Goal: Information Seeking & Learning: Learn about a topic

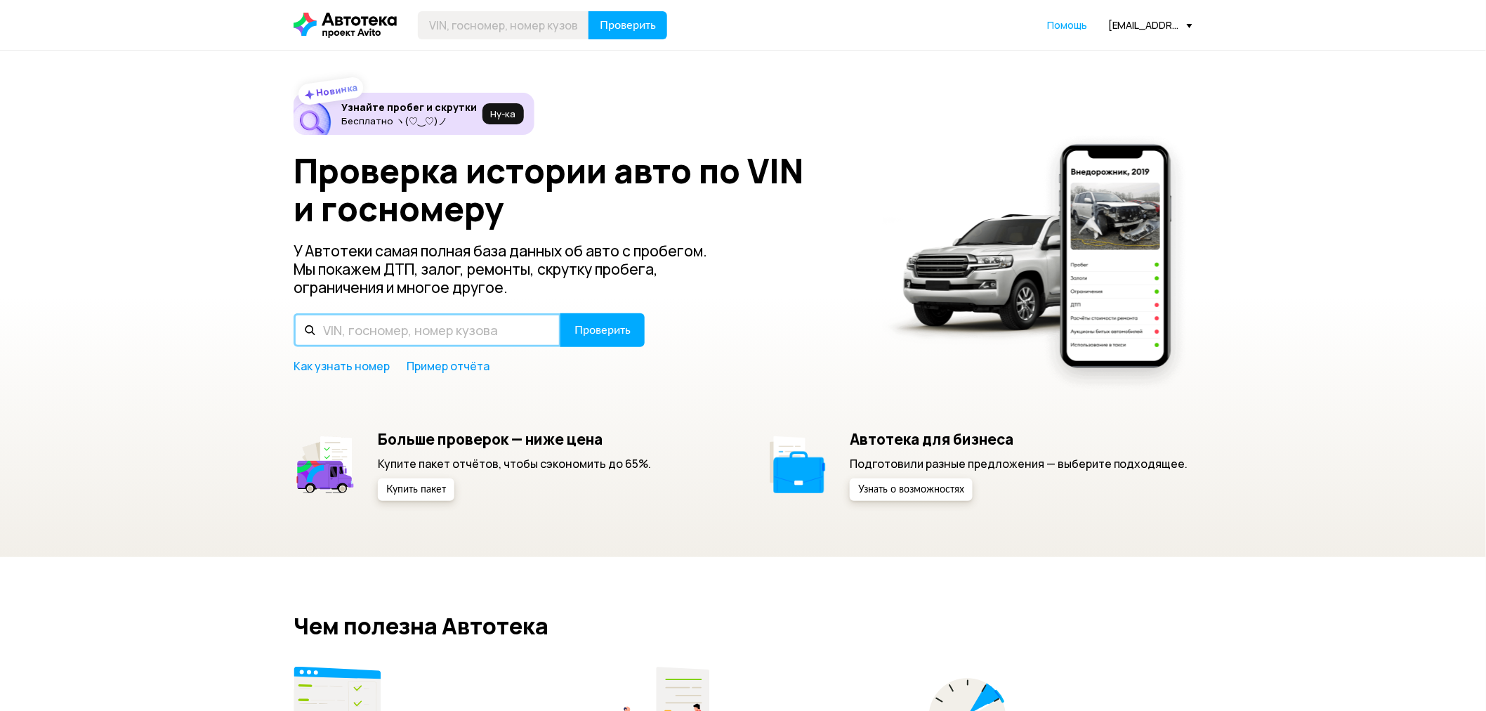
drag, startPoint x: 409, startPoint y: 314, endPoint x: 419, endPoint y: 311, distance: 9.6
click at [409, 314] on input "text" at bounding box center [428, 330] width 268 height 34
paste input "[US_VEHICLE_IDENTIFICATION_NUMBER]"
type input "[US_VEHICLE_IDENTIFICATION_NUMBER]"
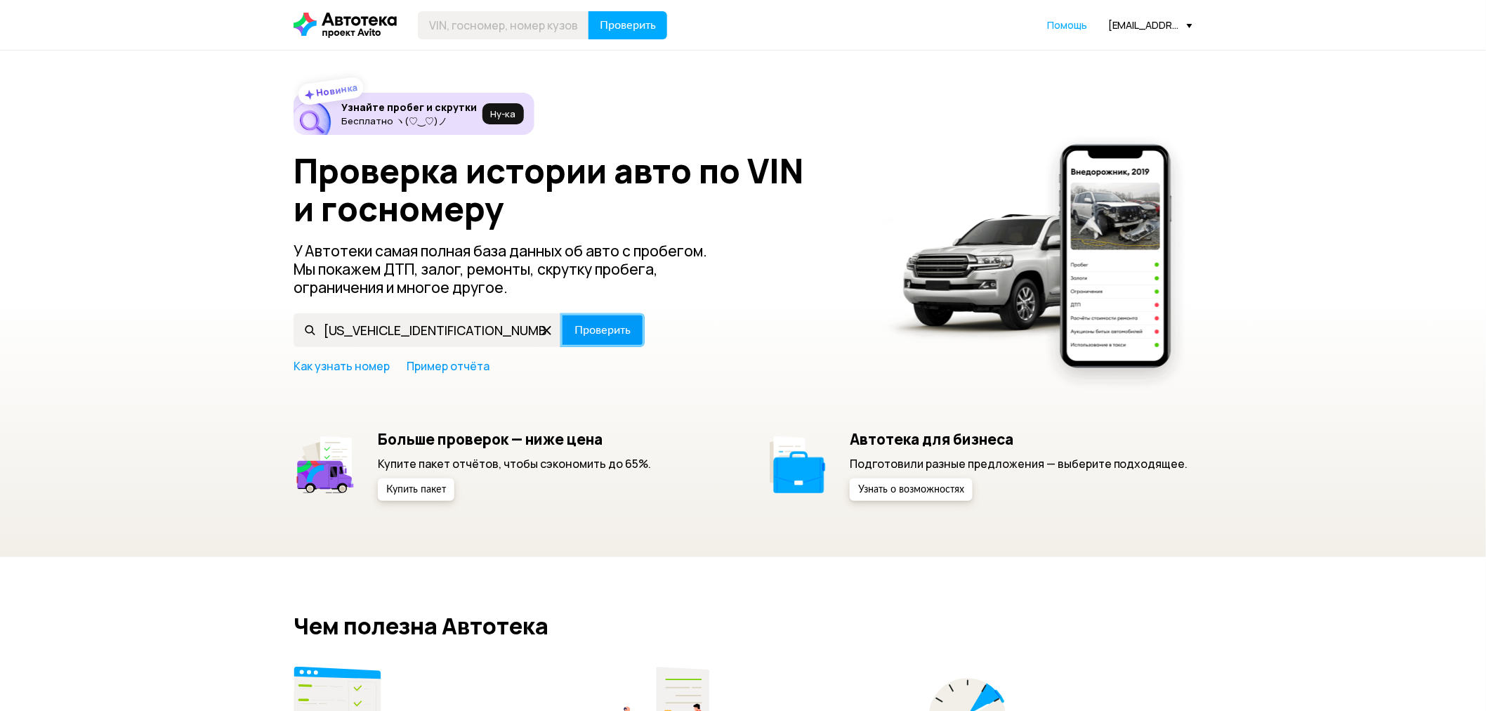
click at [580, 326] on span "Проверить" at bounding box center [603, 329] width 56 height 11
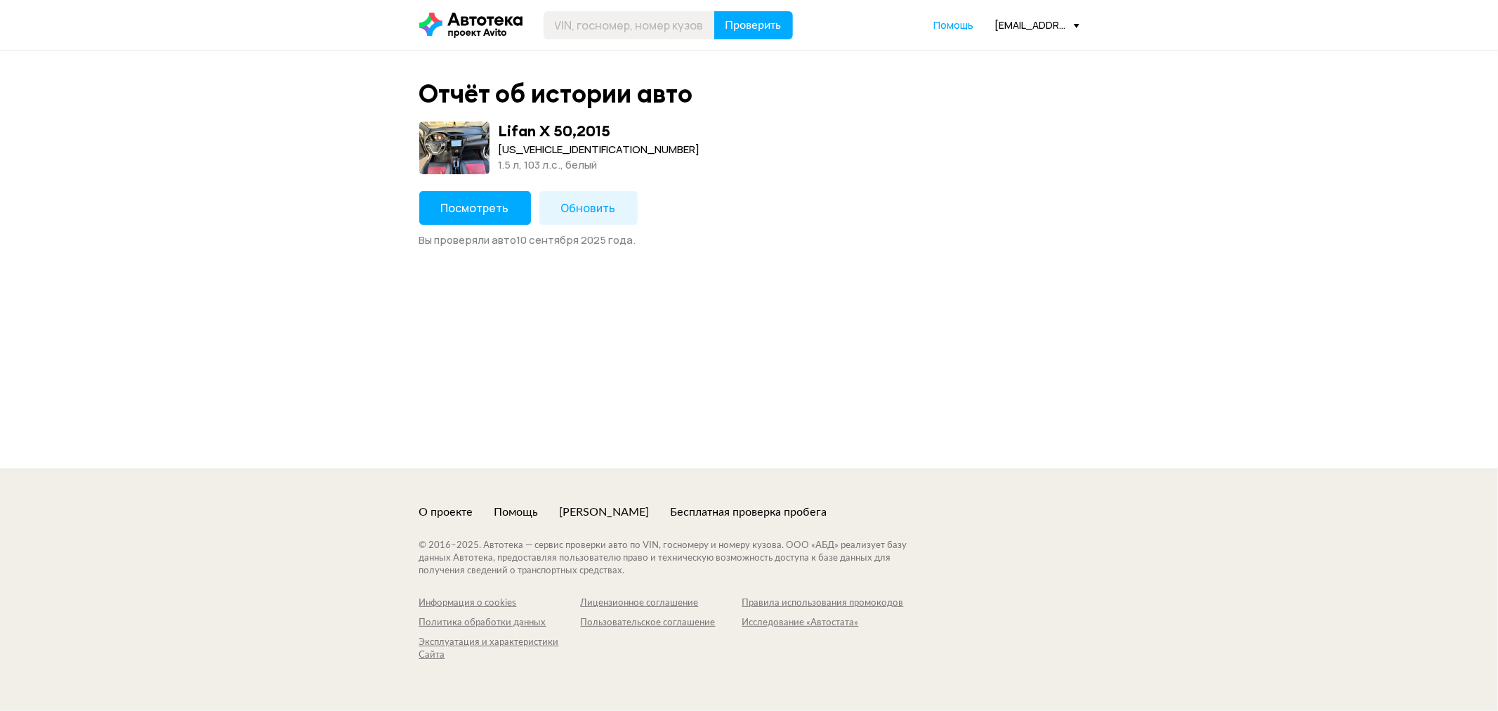
click at [473, 197] on button "Посмотреть" at bounding box center [475, 208] width 112 height 34
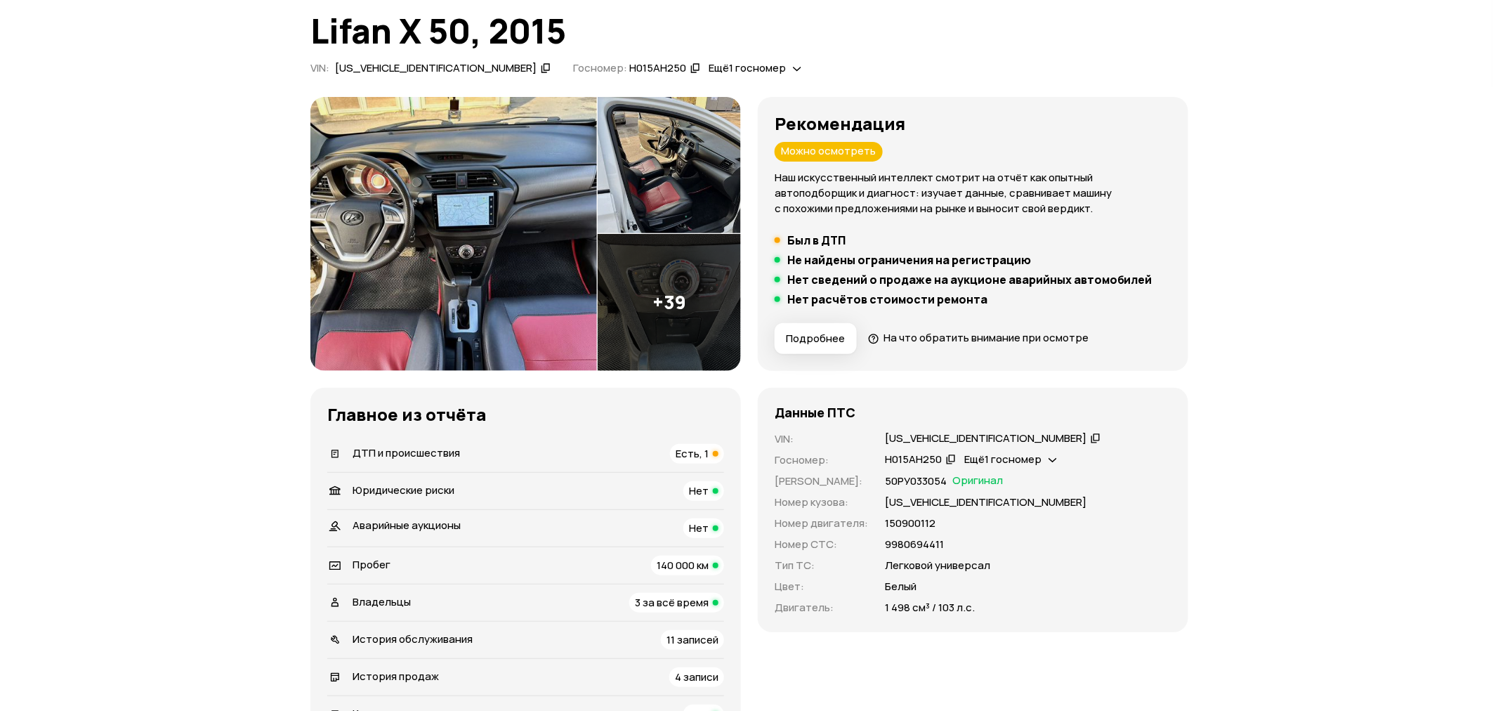
scroll to position [78, 0]
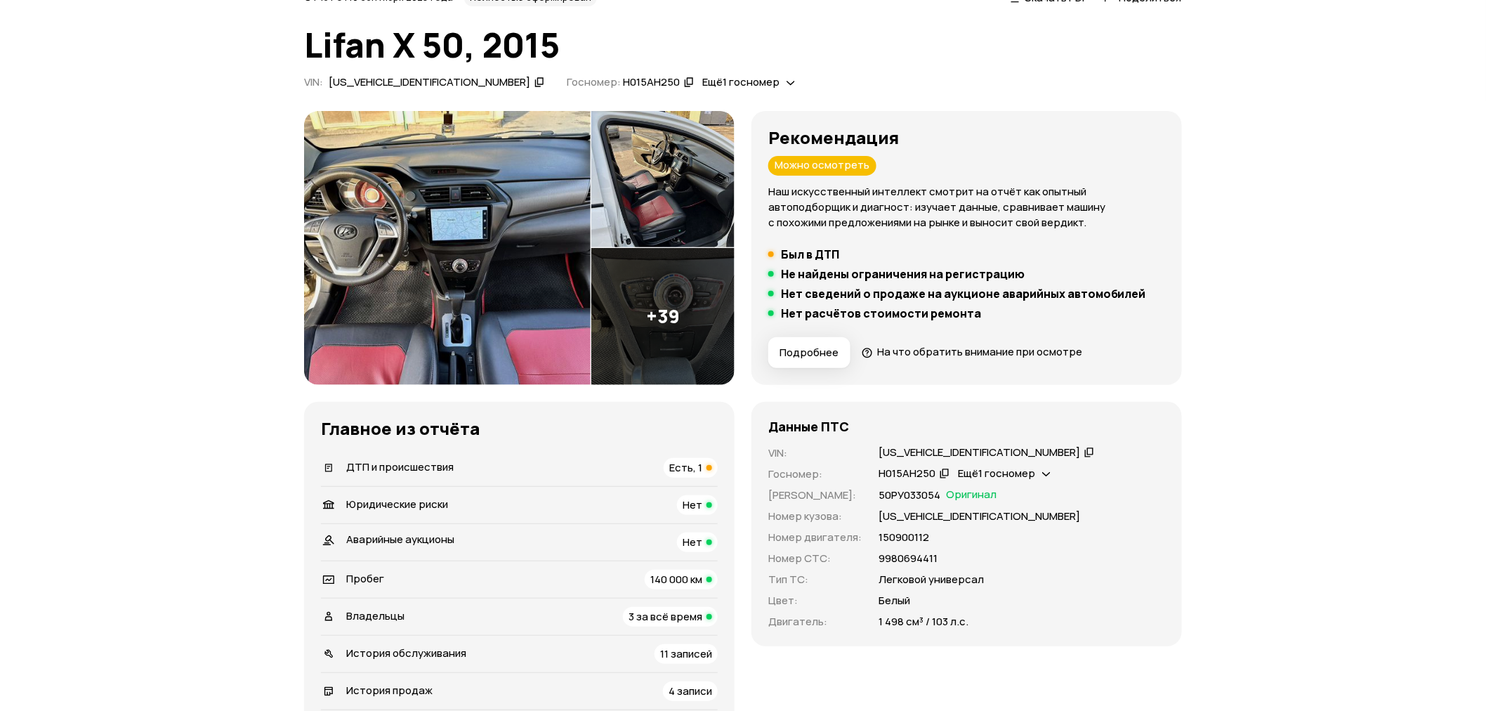
click at [964, 348] on span "На что обратить внимание при осмотре" at bounding box center [979, 351] width 205 height 15
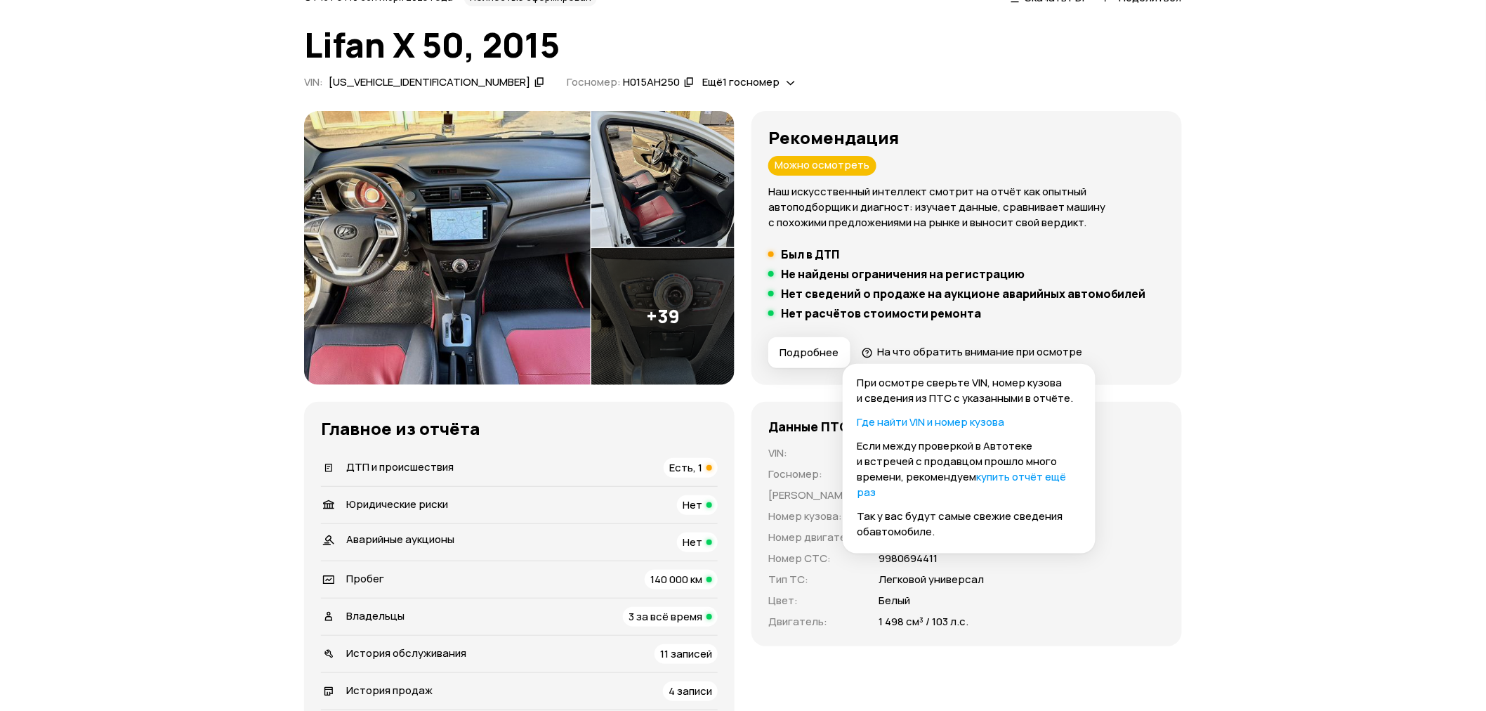
click at [1071, 249] on li "Был в ДТП" at bounding box center [966, 254] width 397 height 14
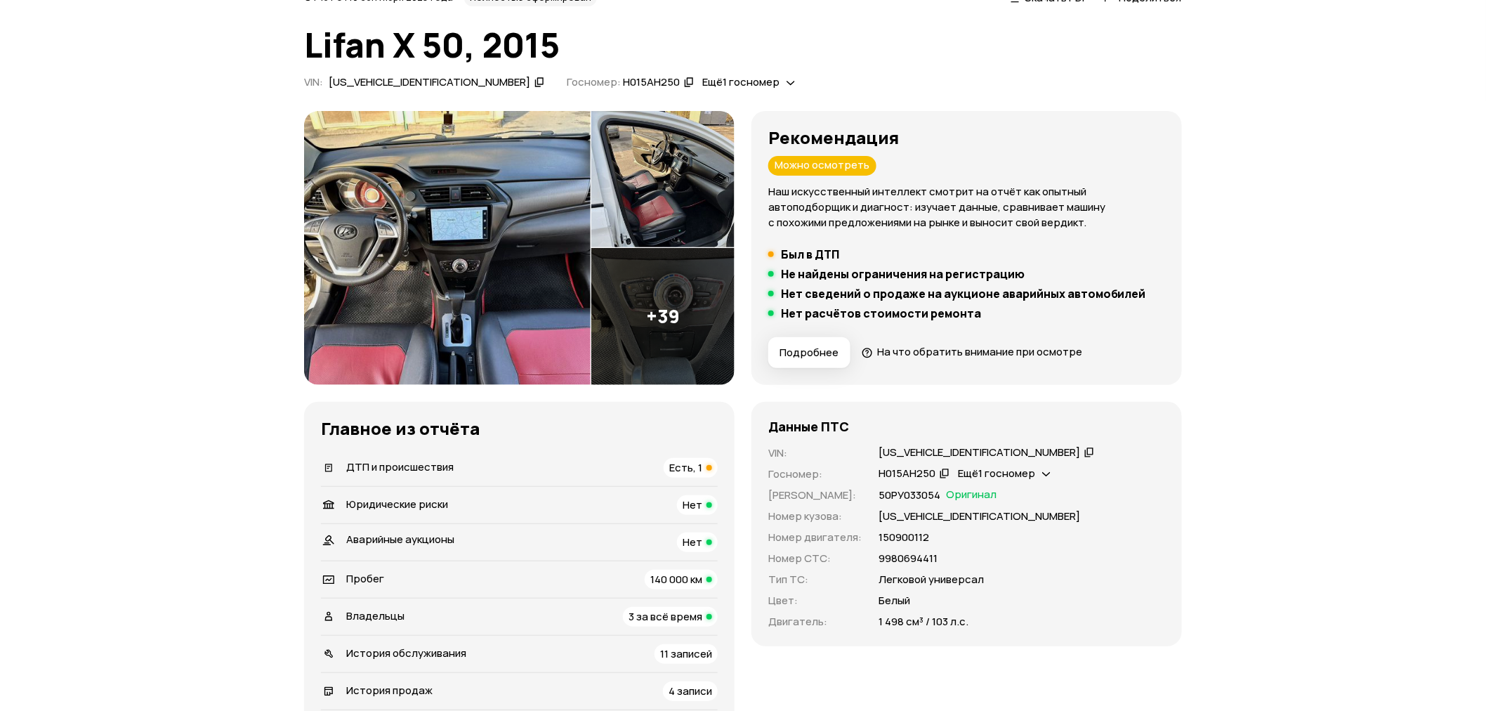
click at [471, 240] on img at bounding box center [447, 248] width 287 height 274
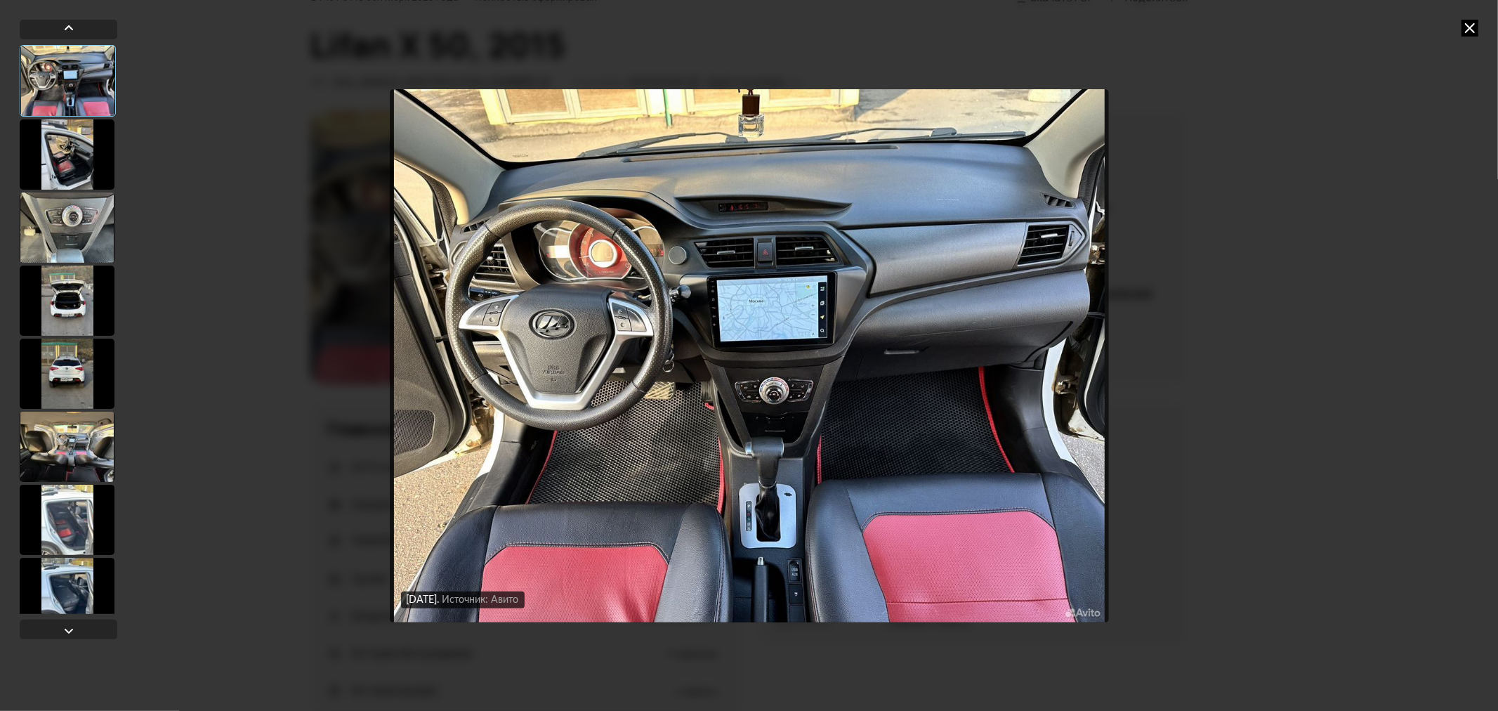
click at [72, 156] on div at bounding box center [67, 154] width 95 height 70
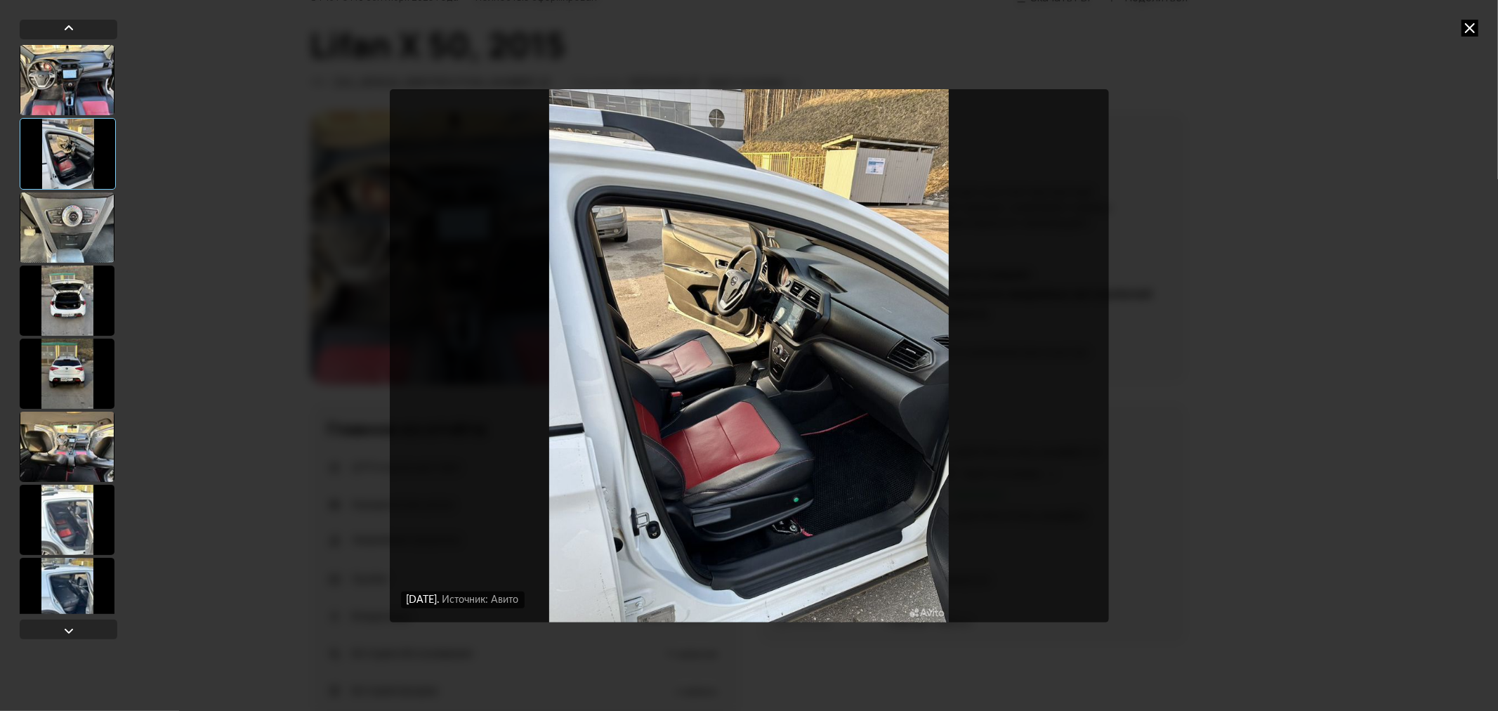
click at [70, 242] on div at bounding box center [67, 227] width 95 height 70
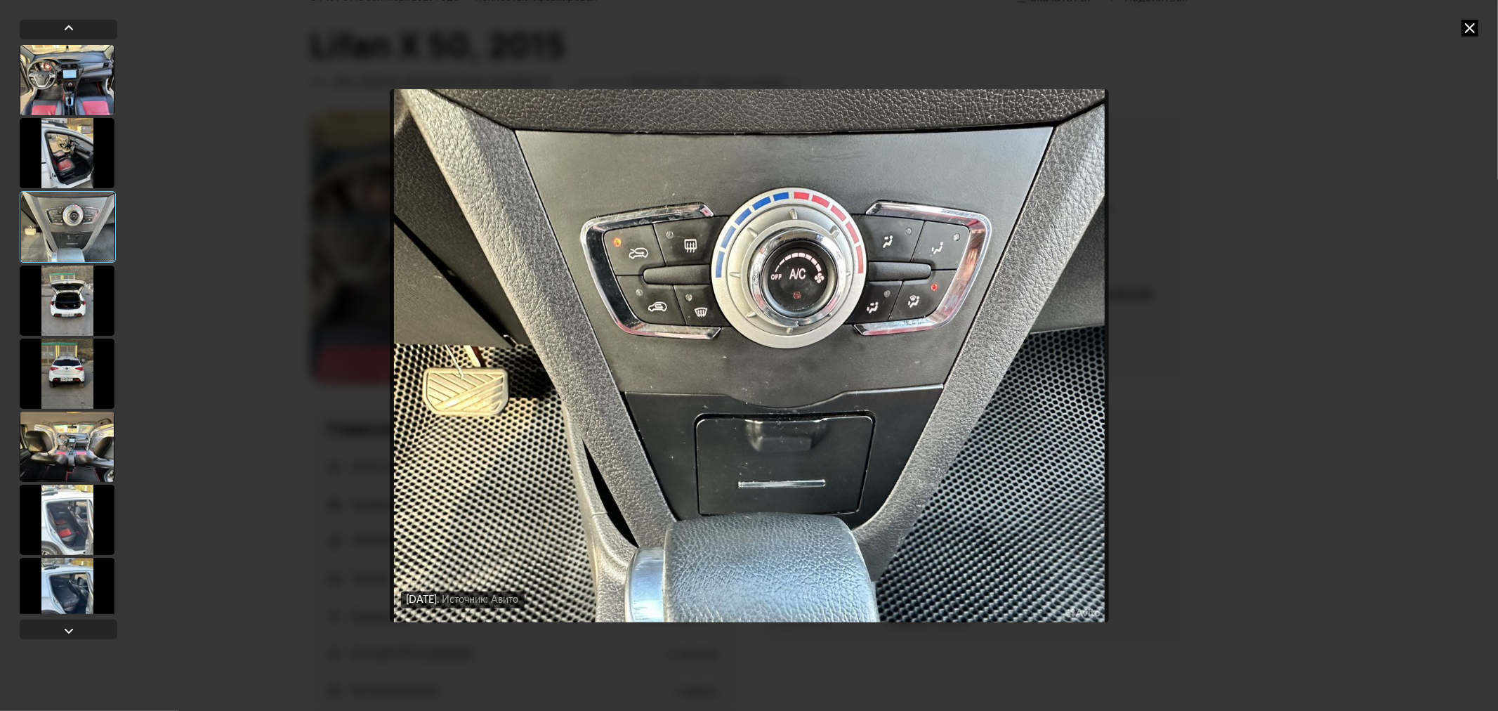
click at [74, 297] on div at bounding box center [67, 300] width 95 height 70
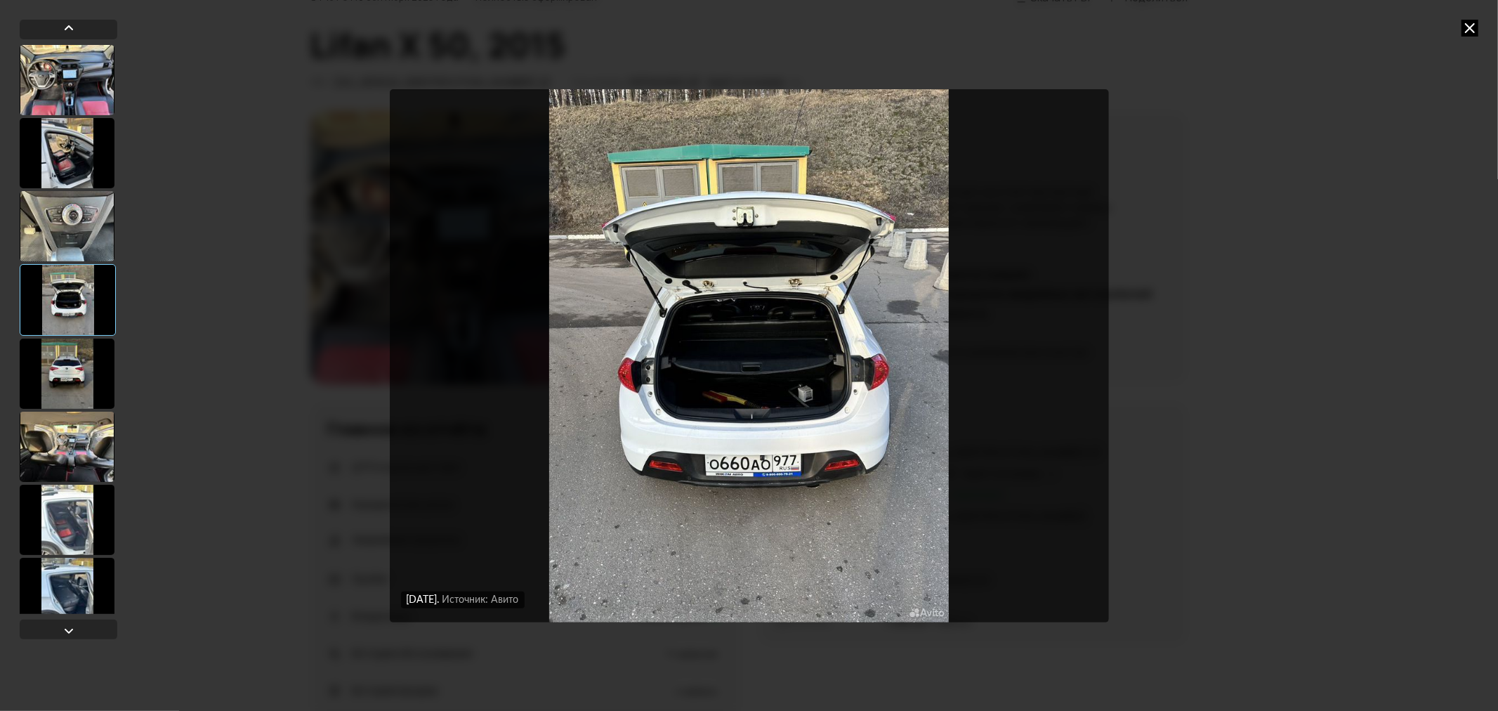
click at [68, 376] on div at bounding box center [67, 374] width 95 height 70
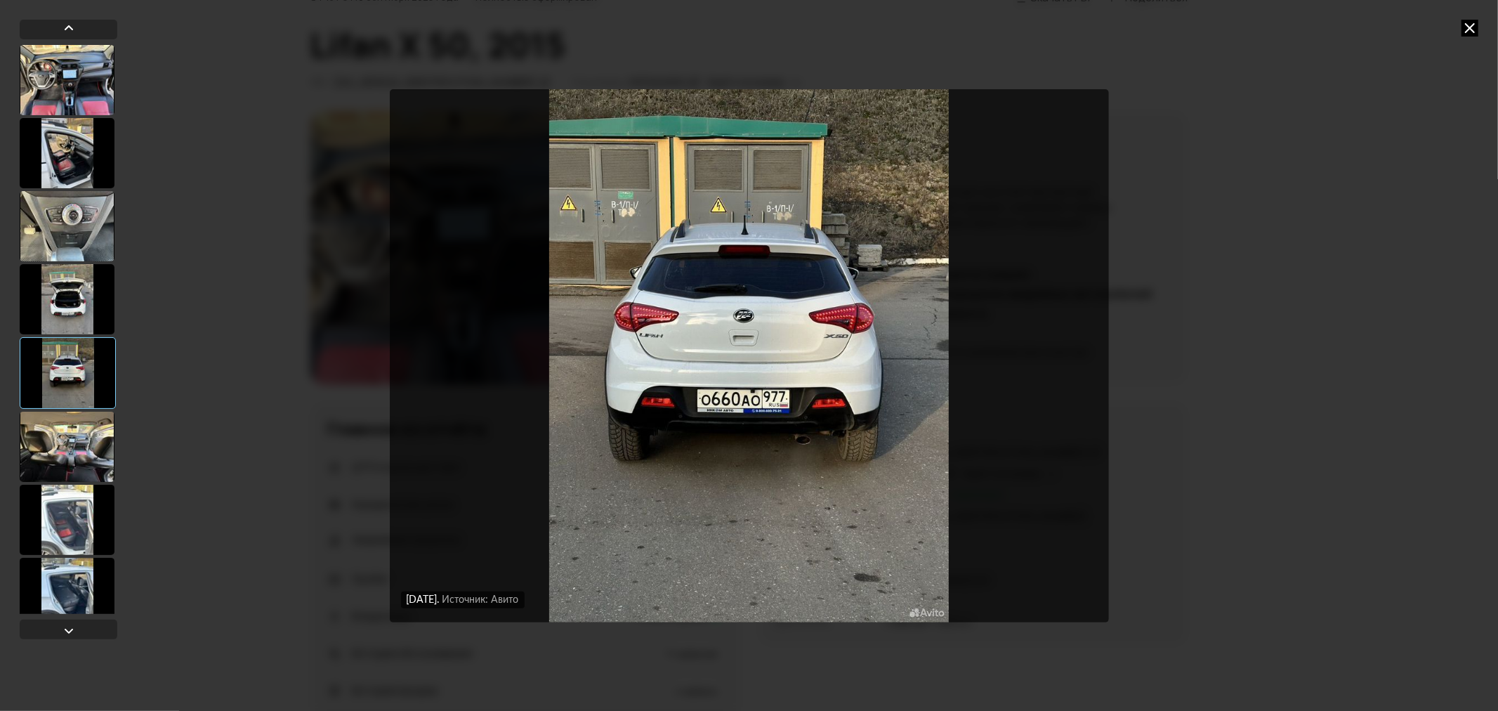
click at [66, 440] on div at bounding box center [67, 447] width 95 height 70
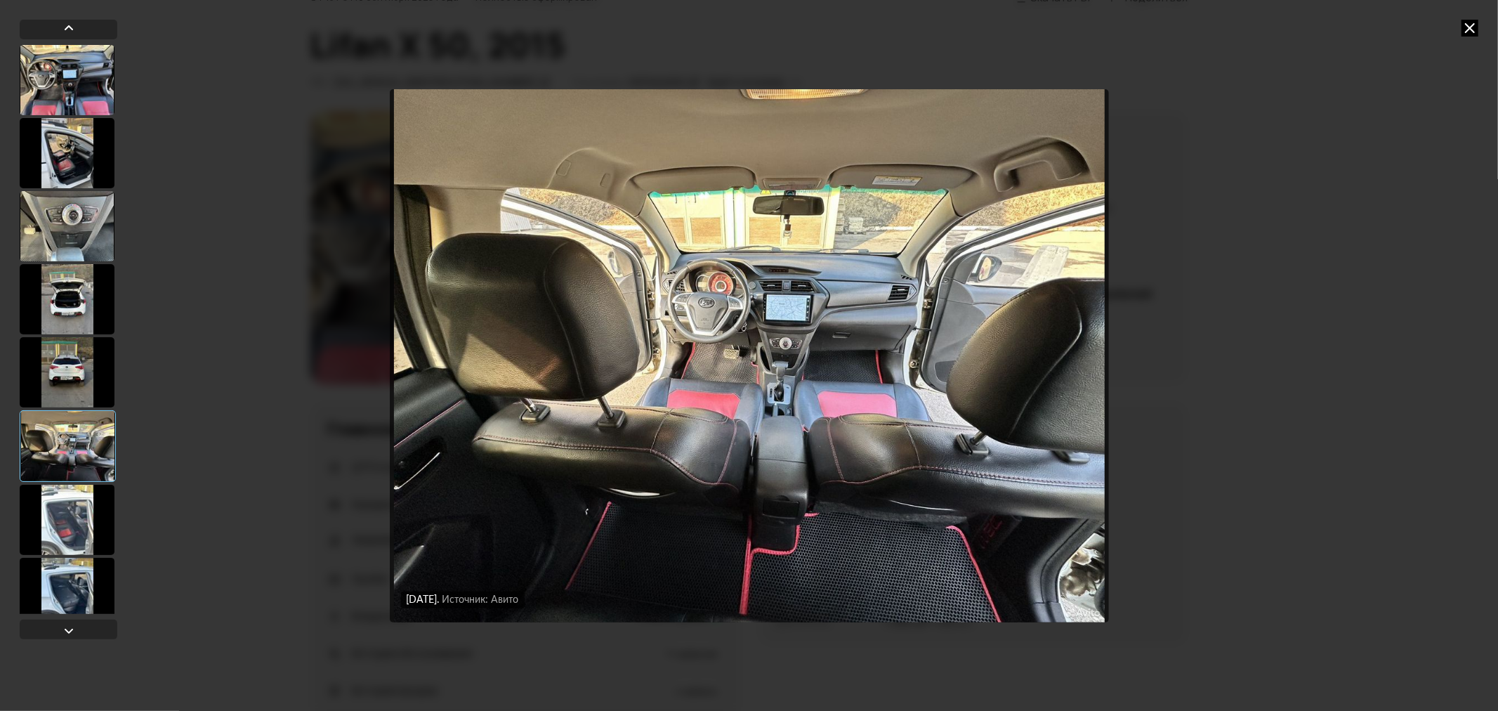
click at [70, 517] on div at bounding box center [67, 520] width 95 height 70
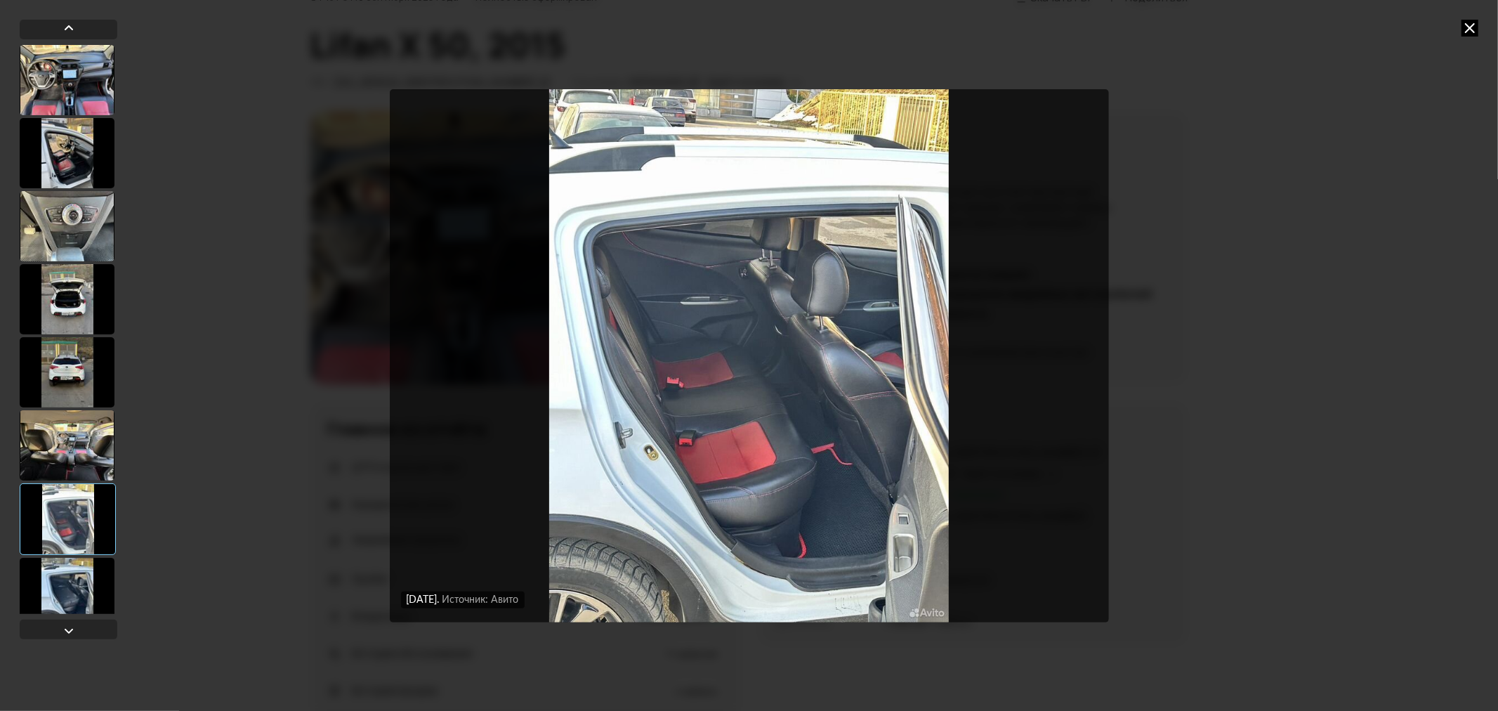
click at [64, 579] on div at bounding box center [67, 593] width 95 height 70
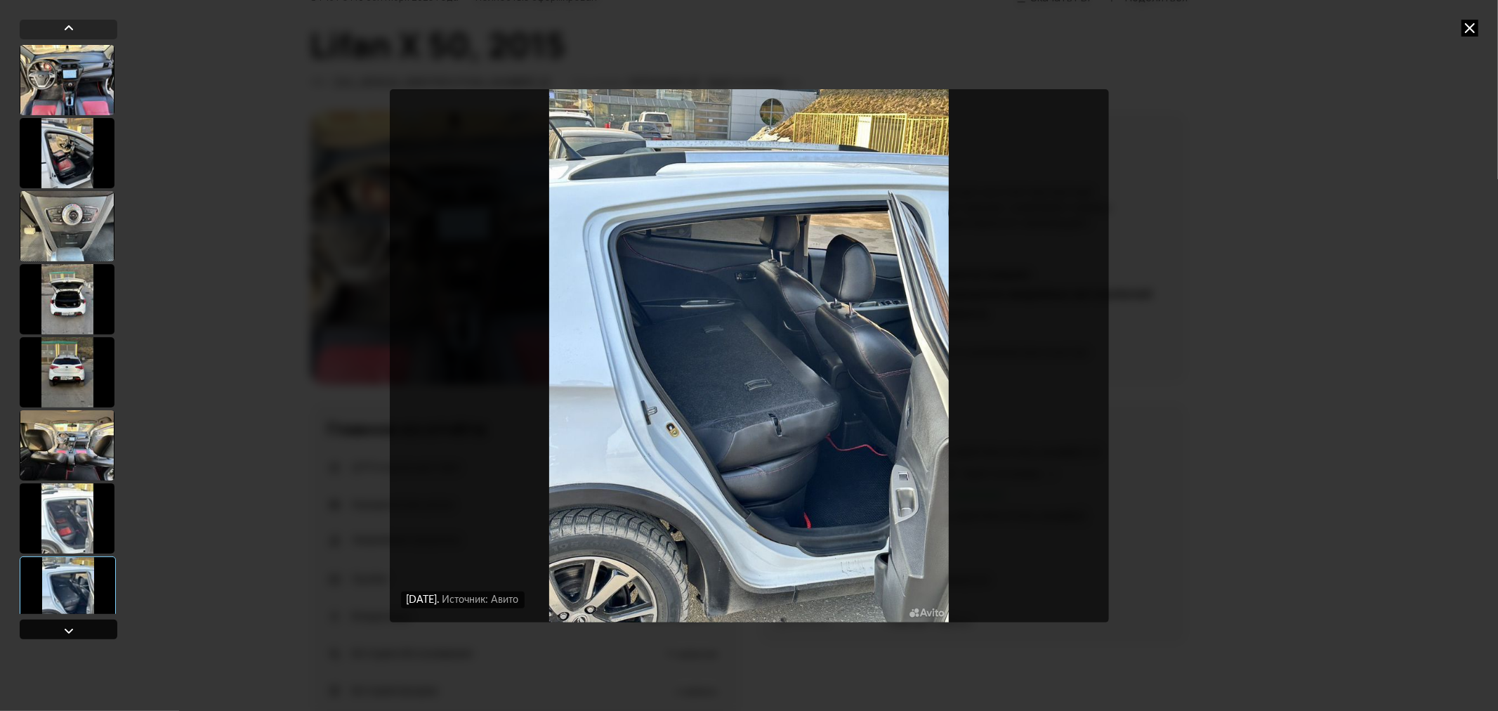
click at [67, 631] on div at bounding box center [68, 630] width 17 height 17
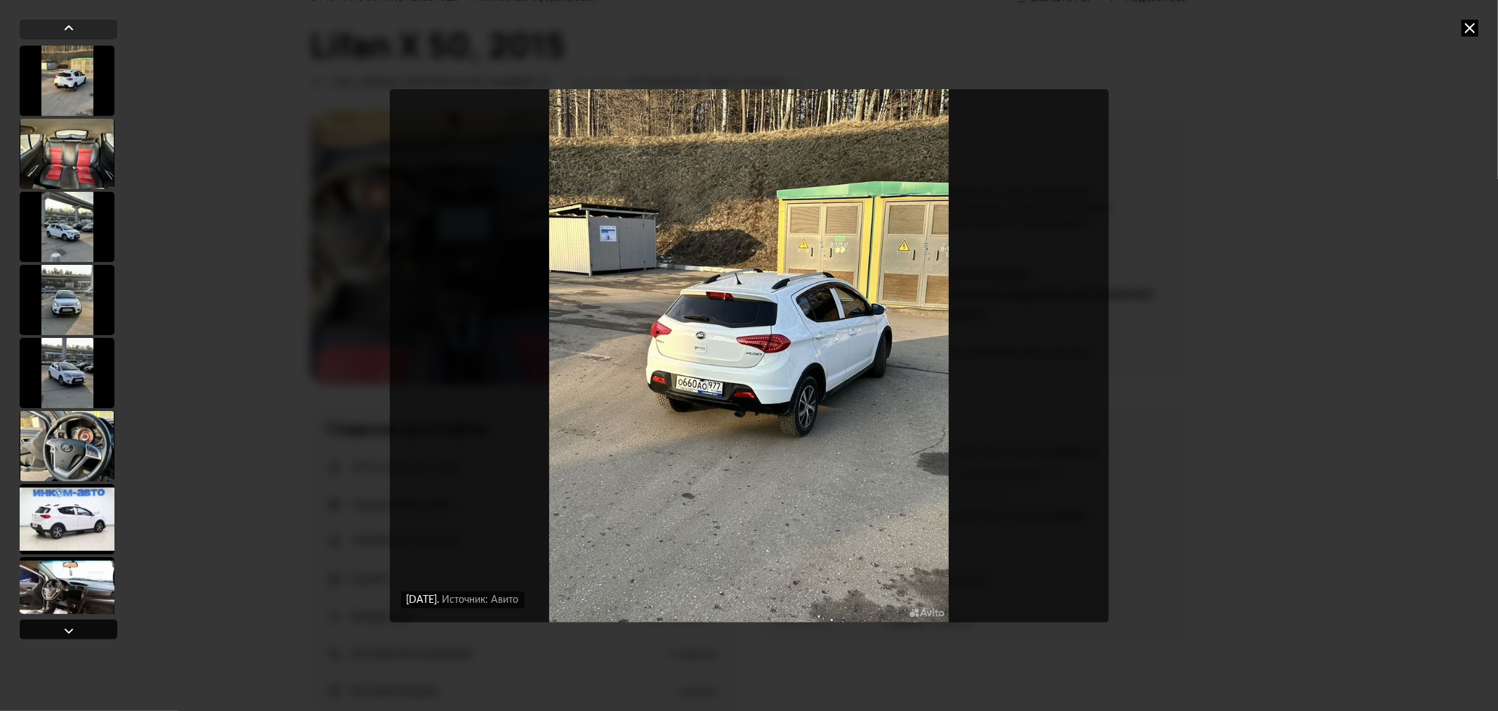
scroll to position [584, 0]
click at [67, 631] on div at bounding box center [68, 630] width 17 height 17
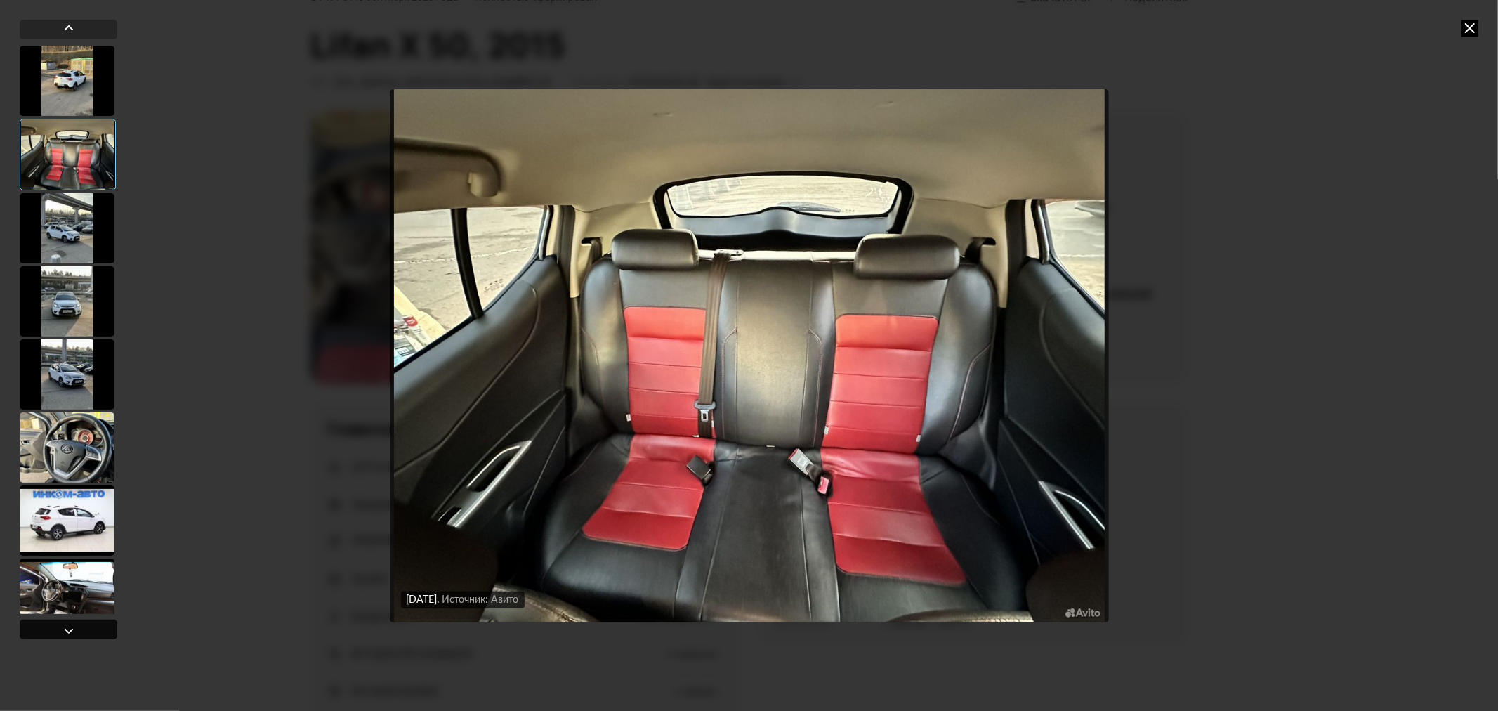
click at [67, 630] on div at bounding box center [68, 630] width 17 height 17
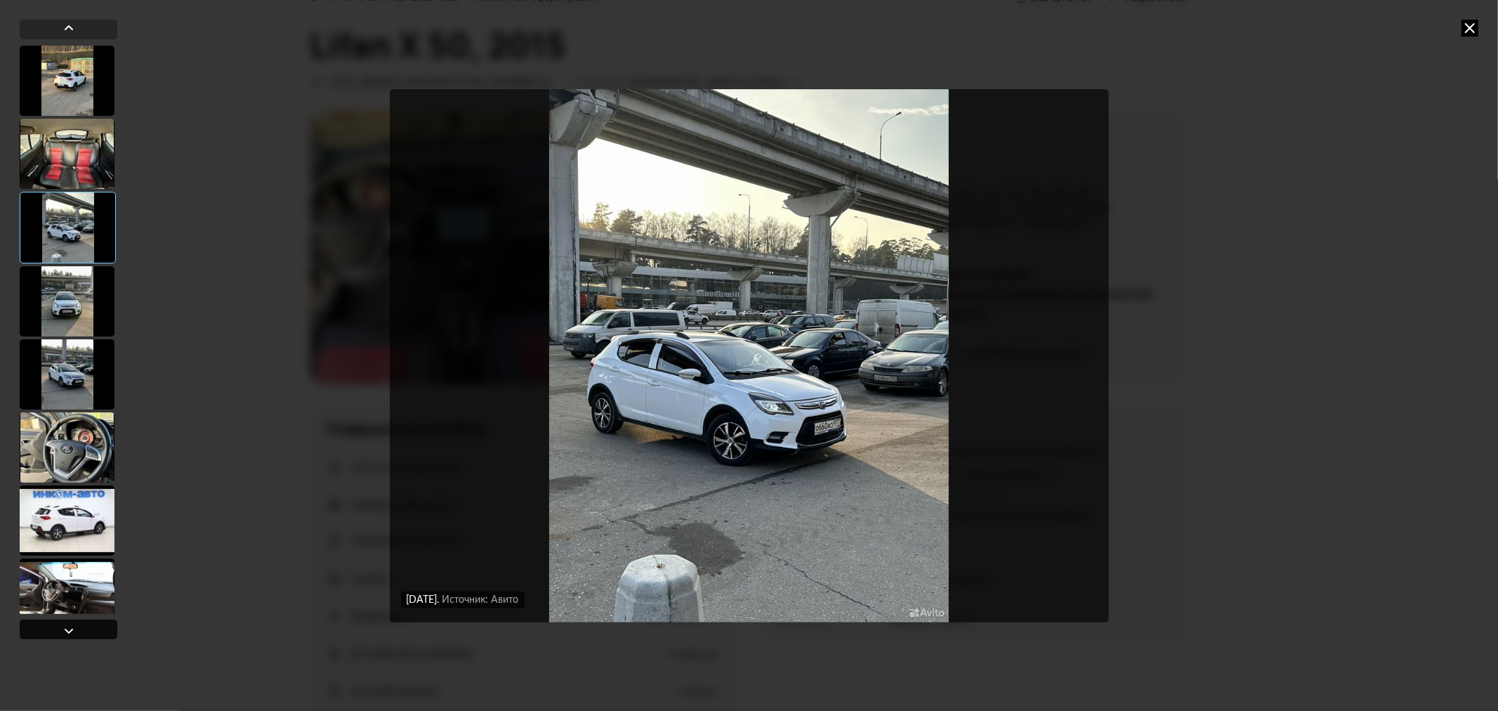
click at [67, 630] on div at bounding box center [68, 630] width 17 height 17
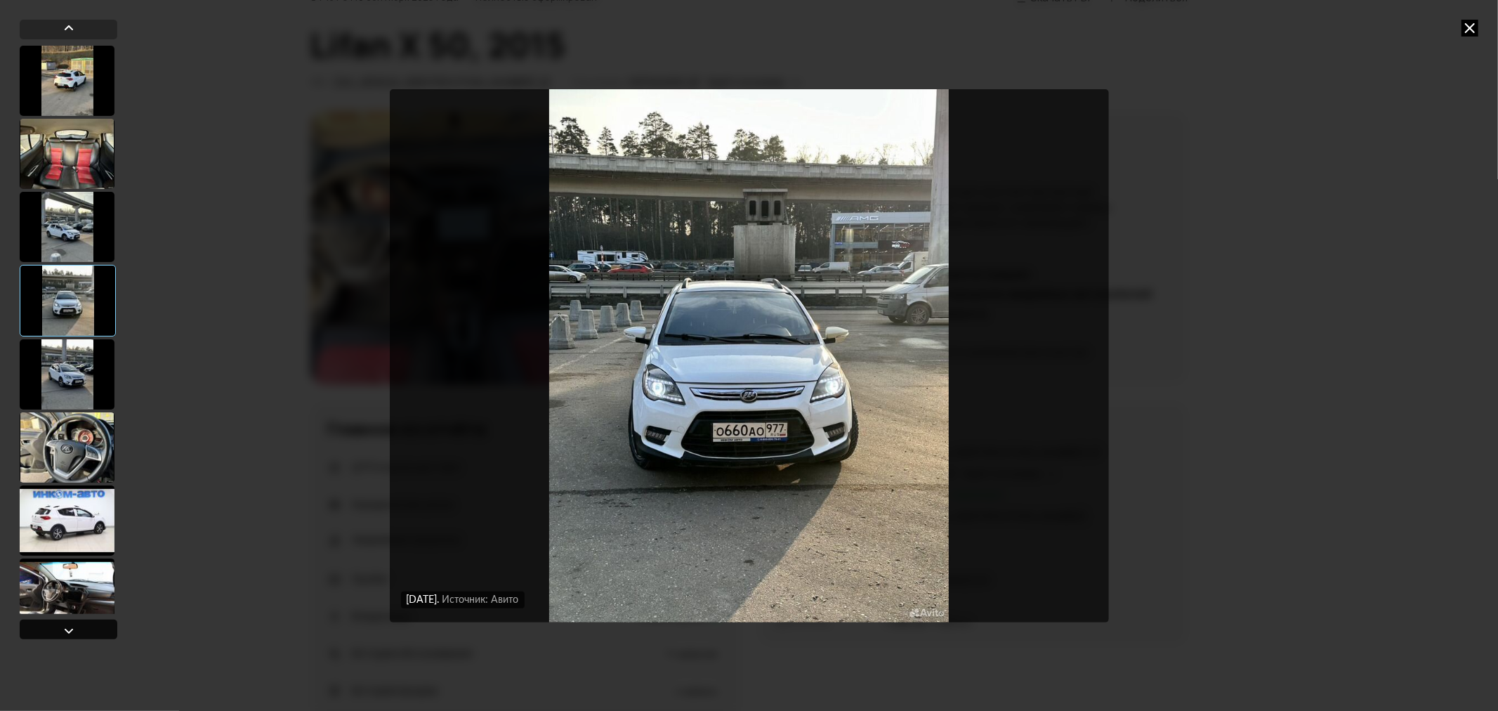
click at [67, 630] on div at bounding box center [68, 630] width 17 height 17
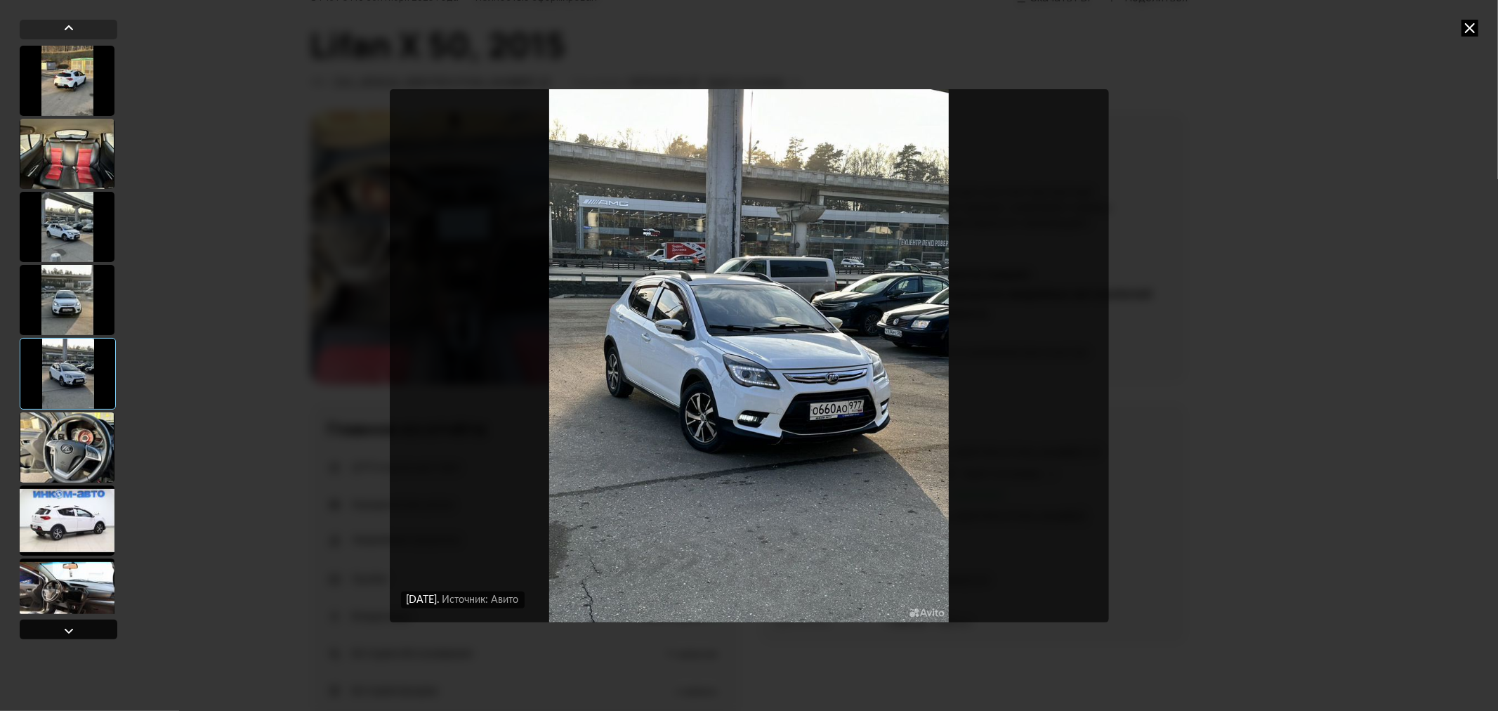
click at [67, 630] on div at bounding box center [68, 630] width 17 height 17
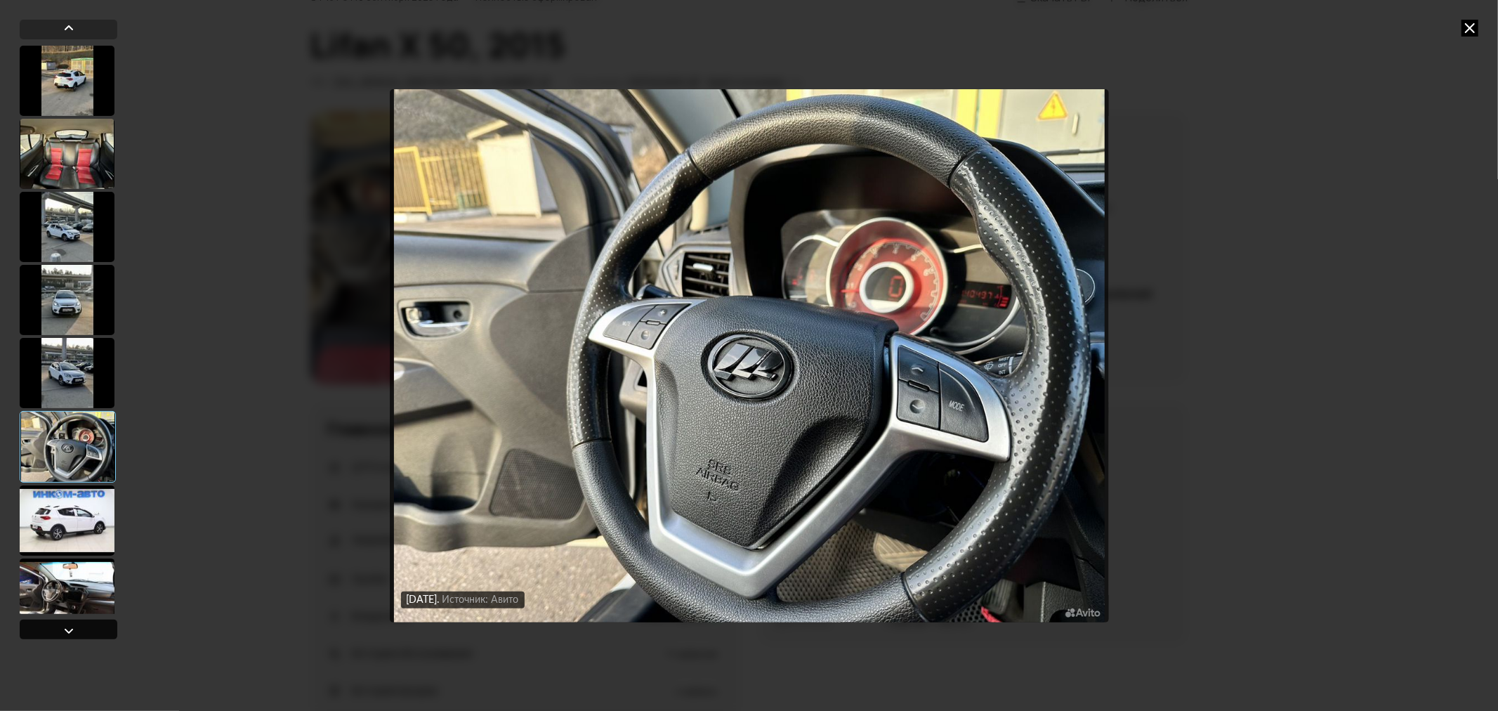
click at [68, 627] on div at bounding box center [68, 630] width 17 height 17
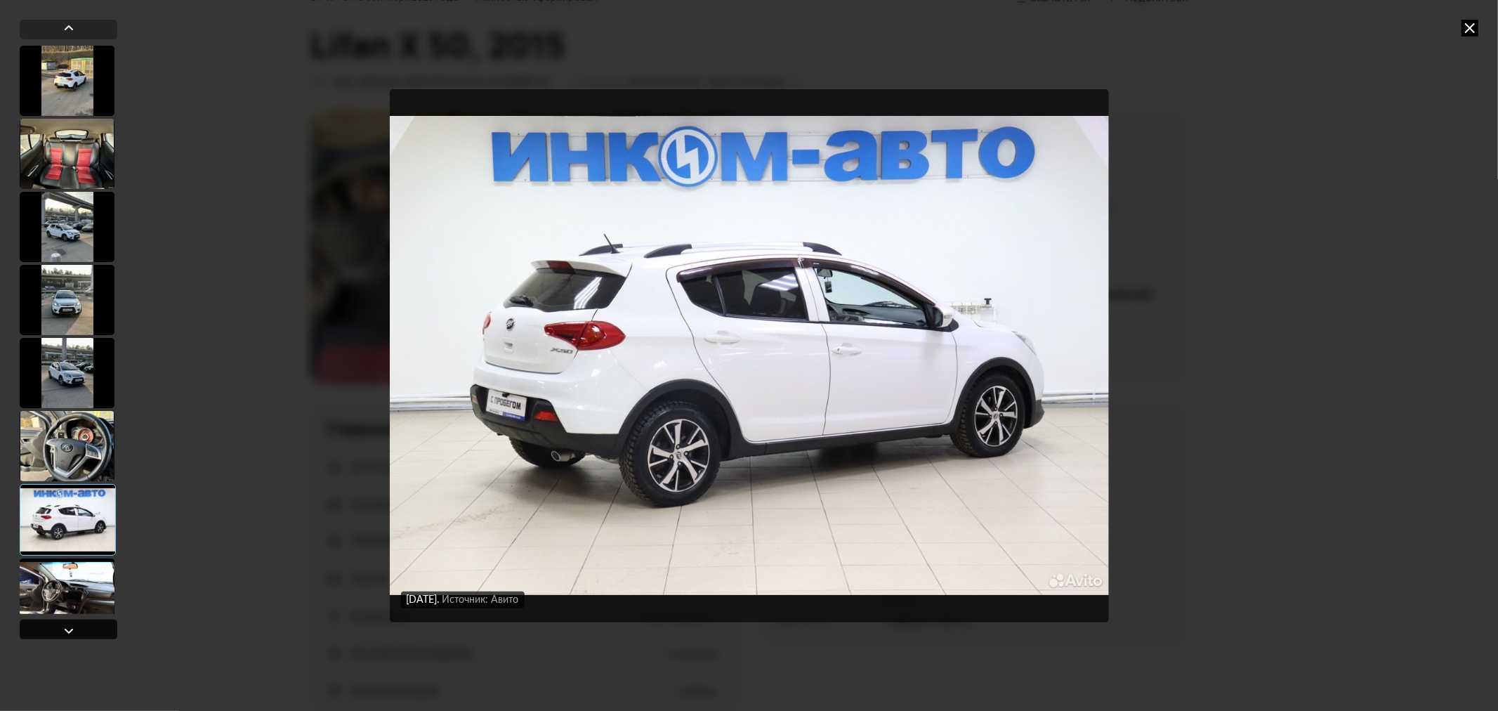
click at [68, 627] on div at bounding box center [68, 630] width 17 height 17
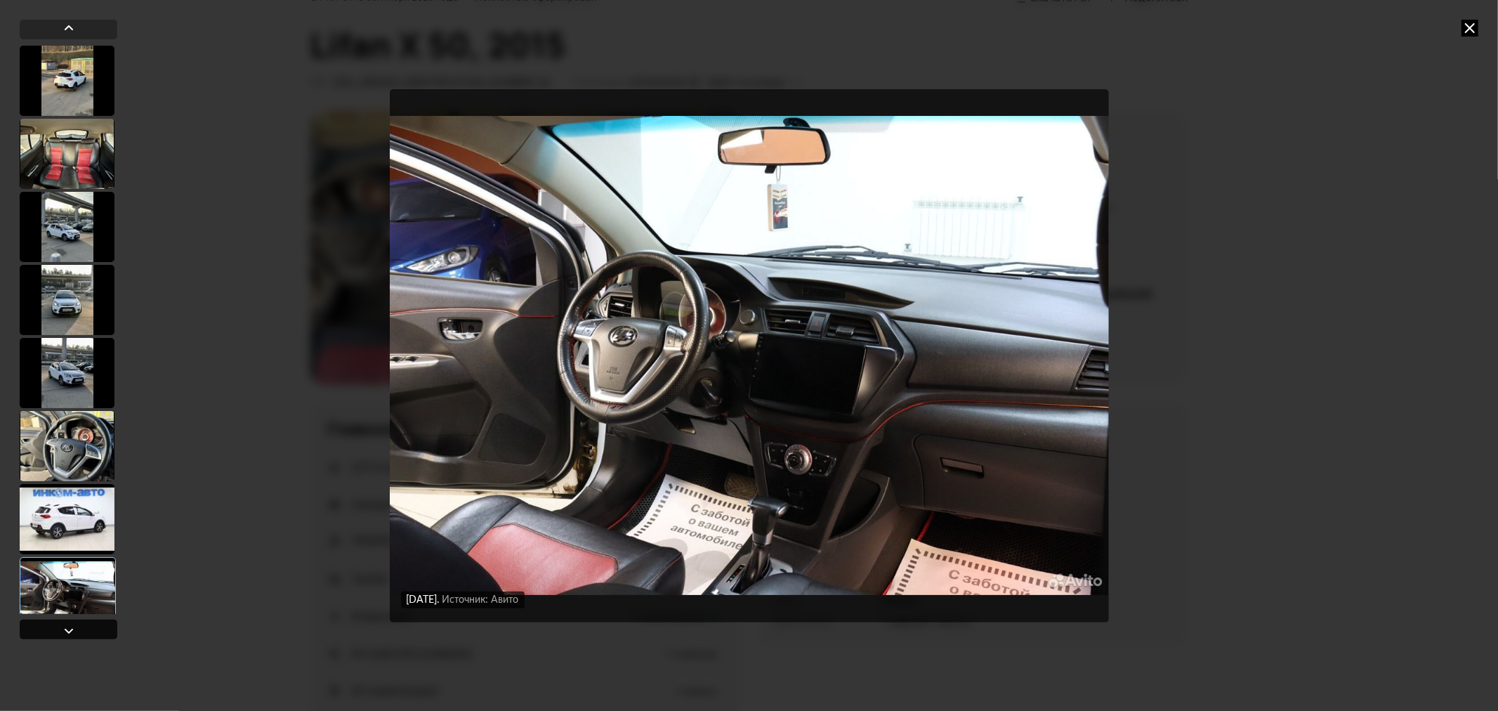
click at [68, 627] on div at bounding box center [68, 630] width 17 height 17
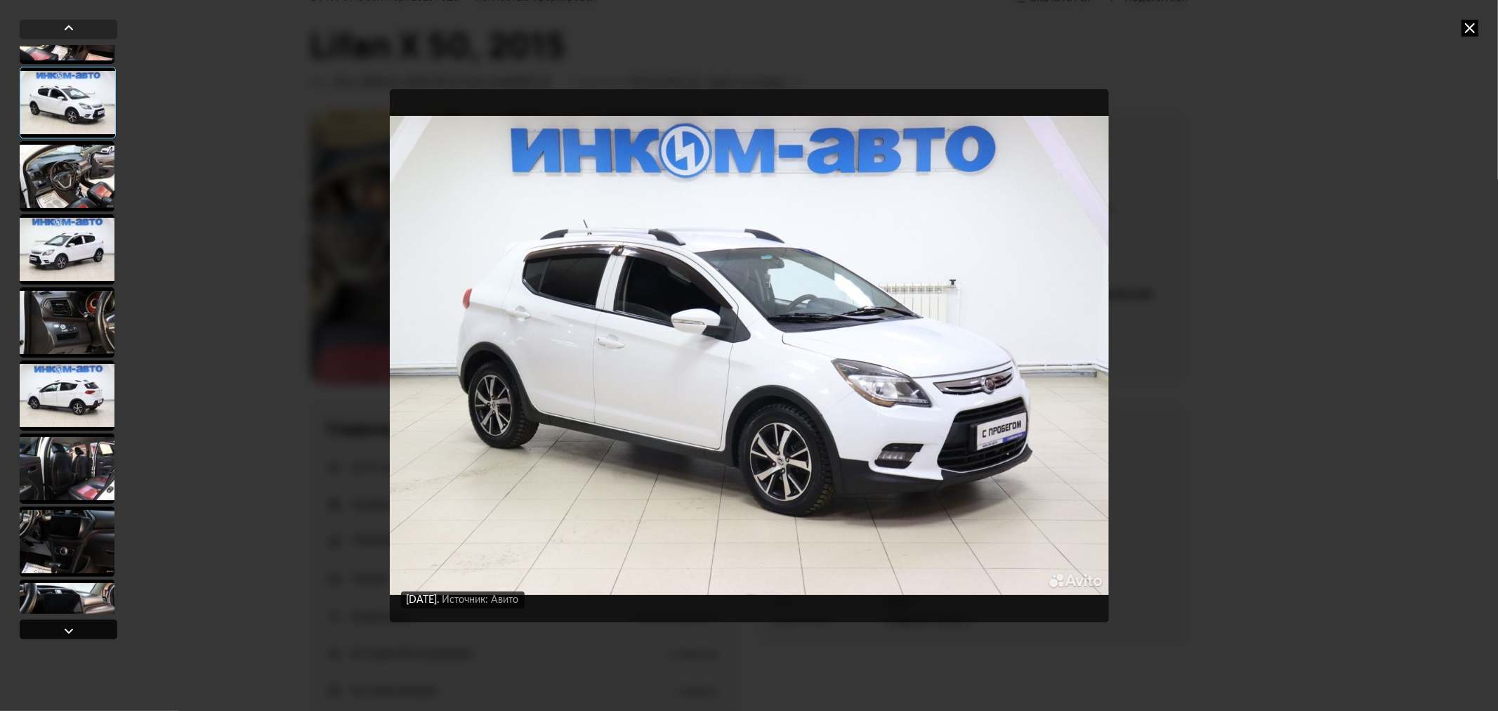
click at [69, 626] on div at bounding box center [68, 630] width 17 height 17
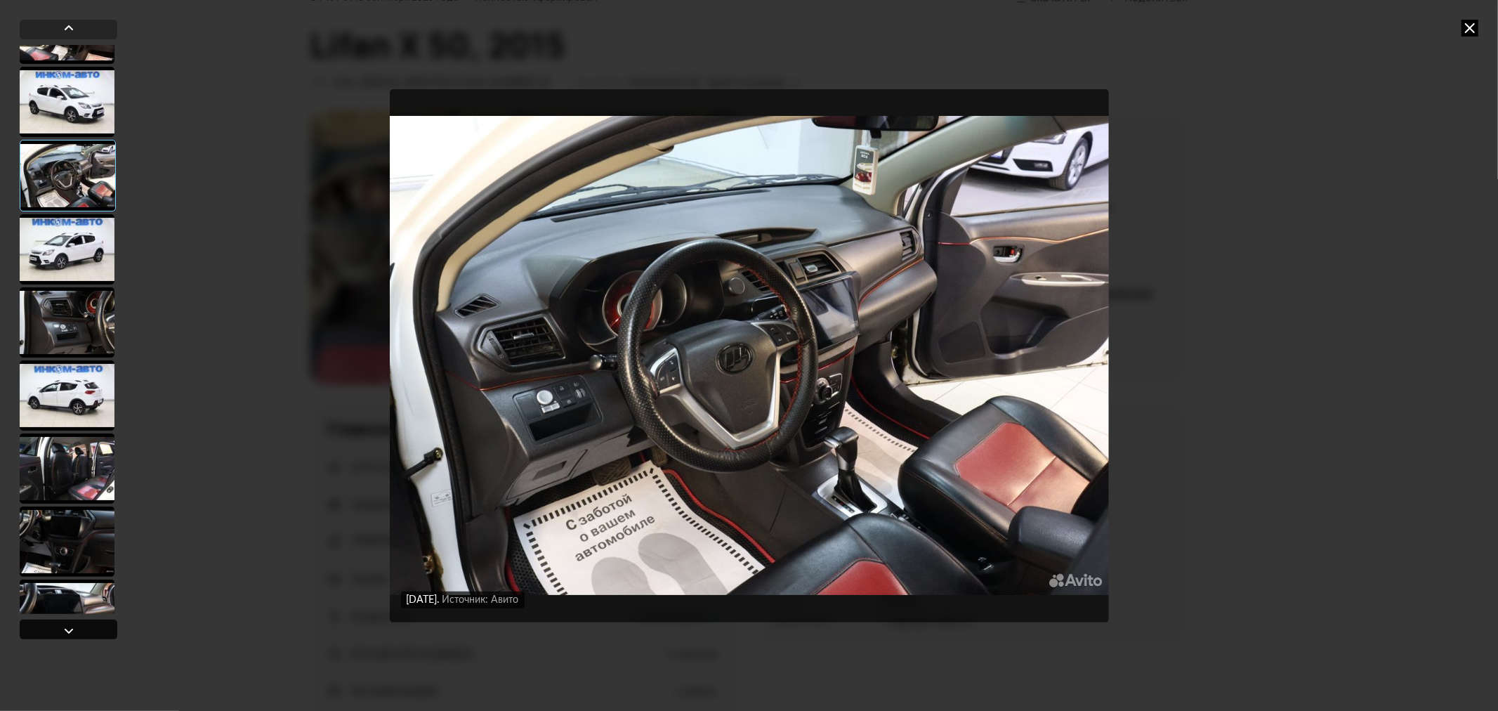
click at [69, 626] on div at bounding box center [68, 630] width 17 height 17
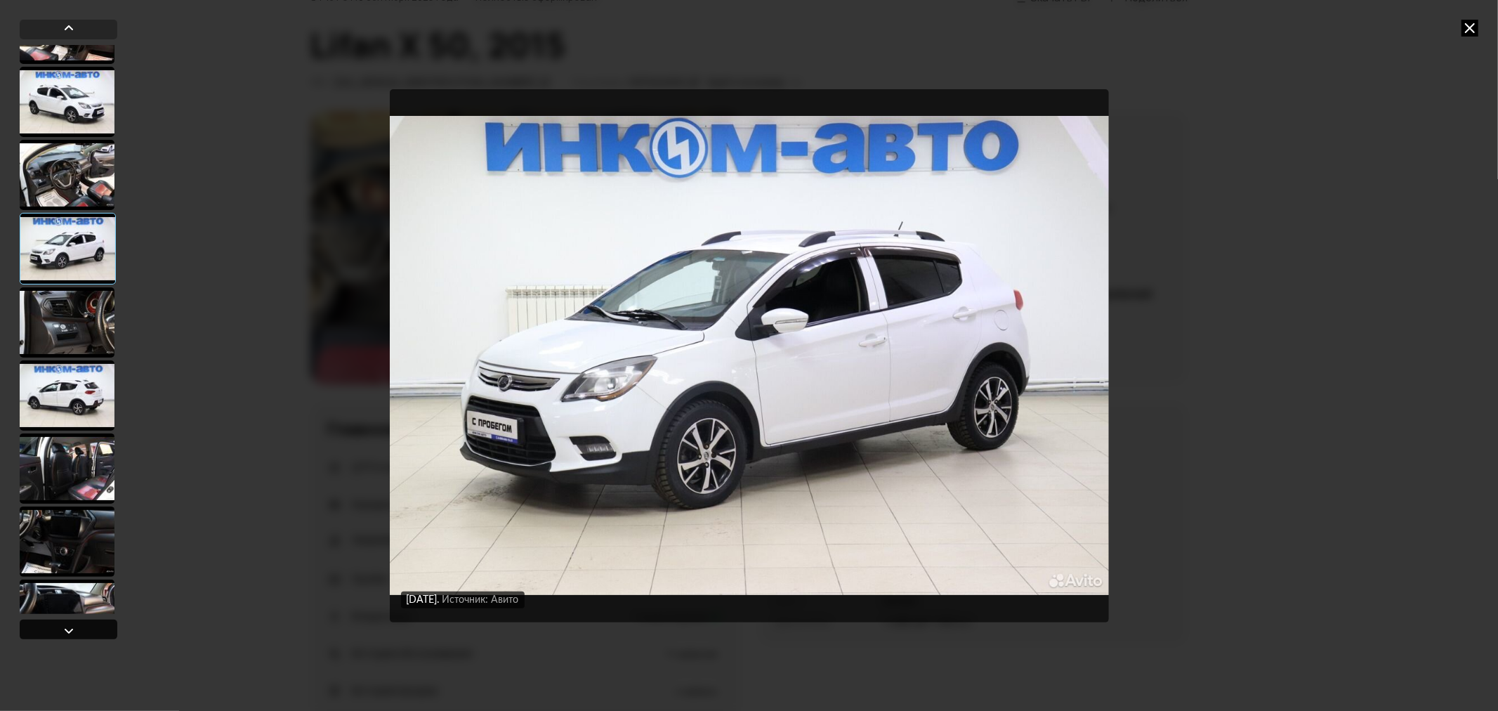
click at [69, 626] on div at bounding box center [68, 630] width 17 height 17
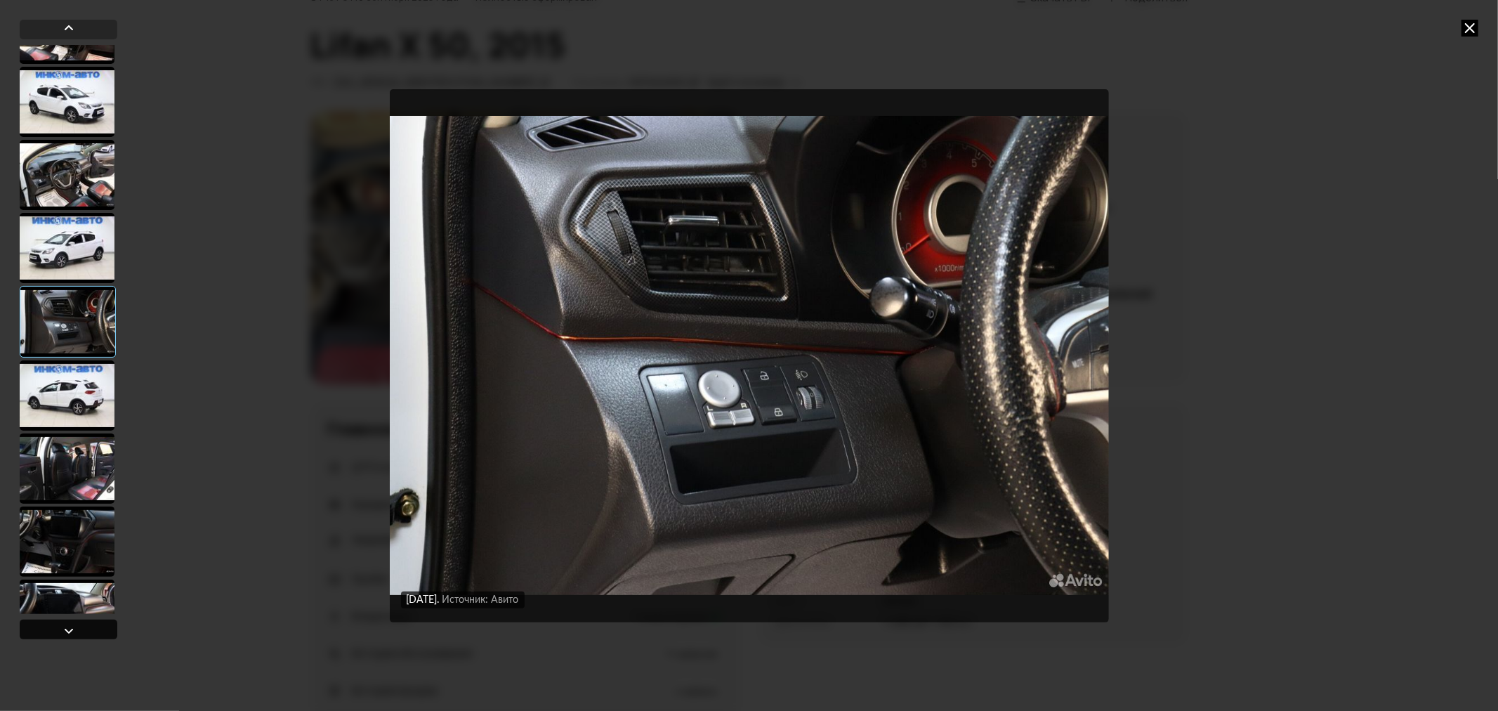
click at [69, 626] on div at bounding box center [68, 630] width 17 height 17
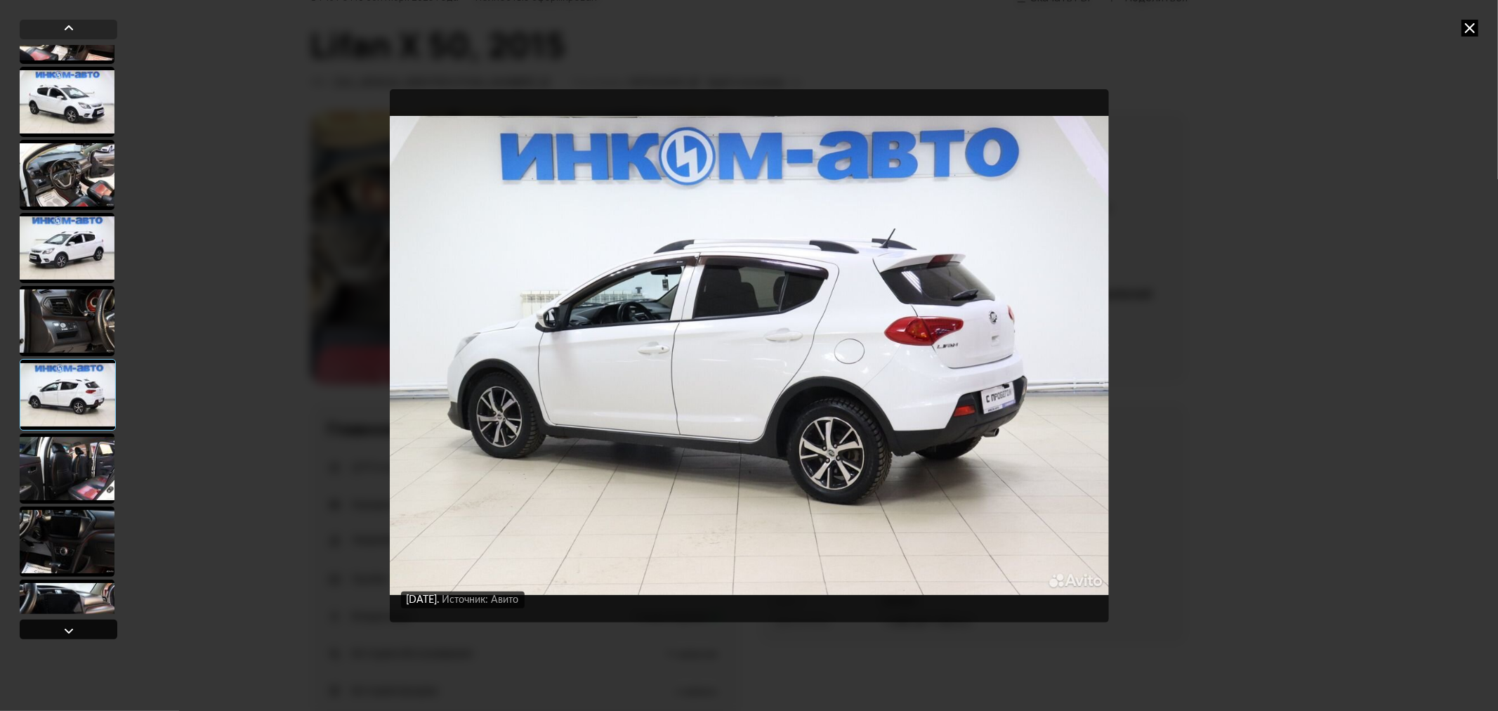
click at [69, 626] on div at bounding box center [68, 630] width 17 height 17
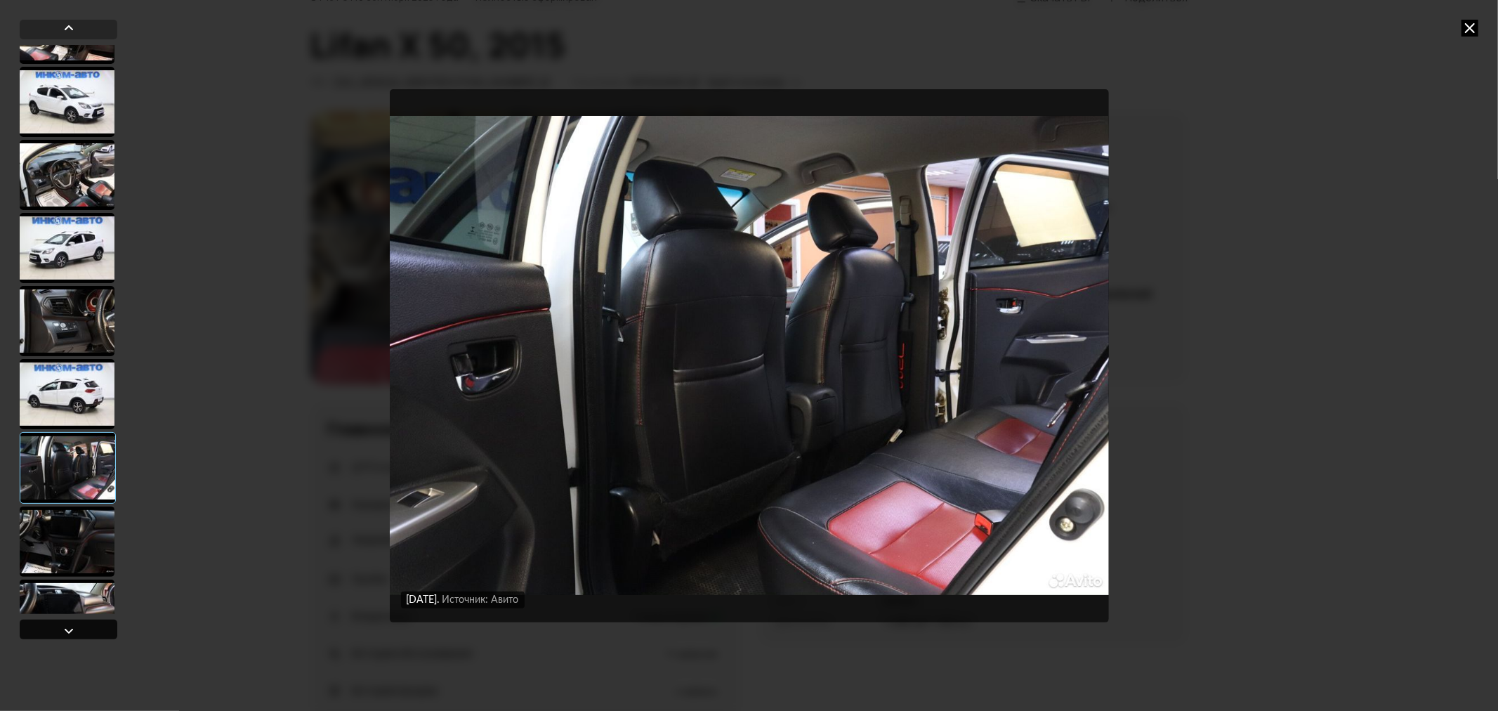
click at [69, 626] on div at bounding box center [68, 630] width 17 height 17
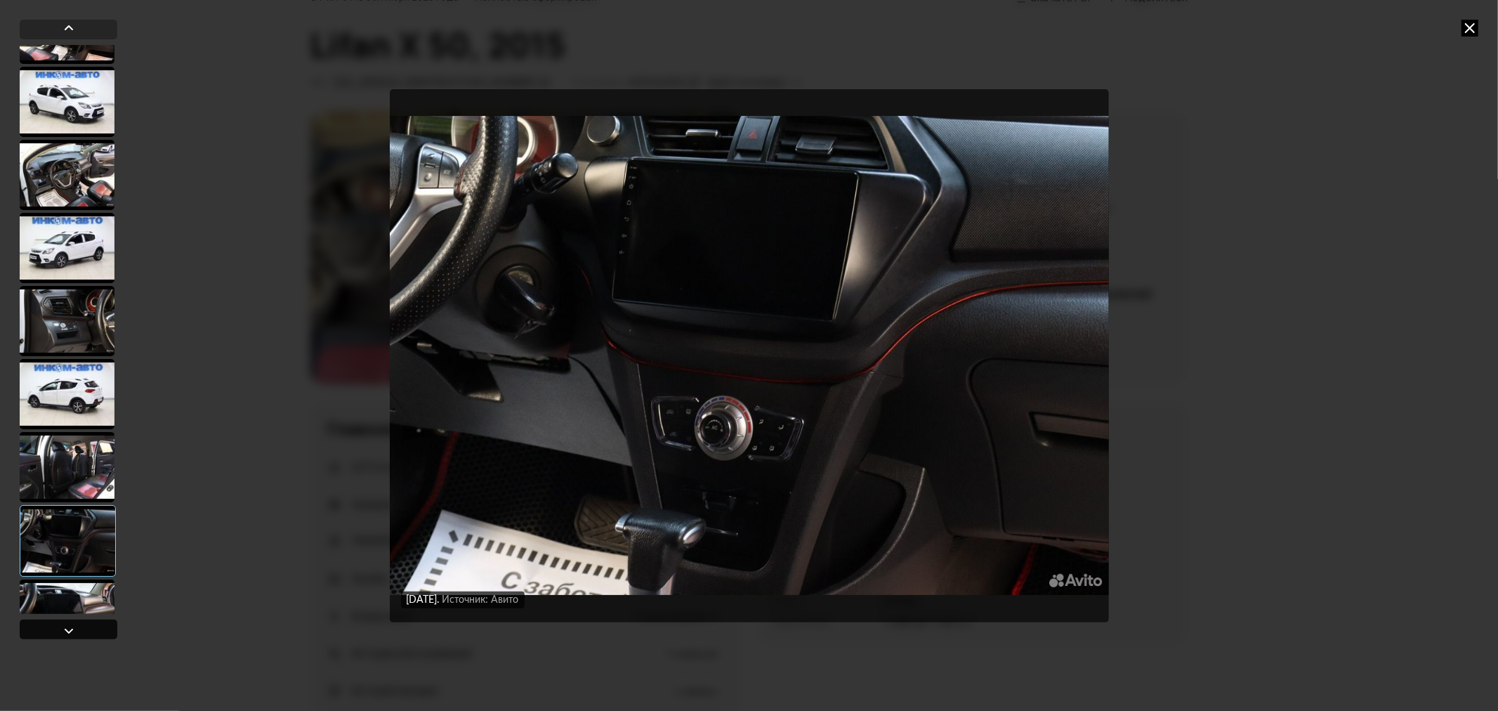
click at [69, 626] on div at bounding box center [68, 630] width 17 height 17
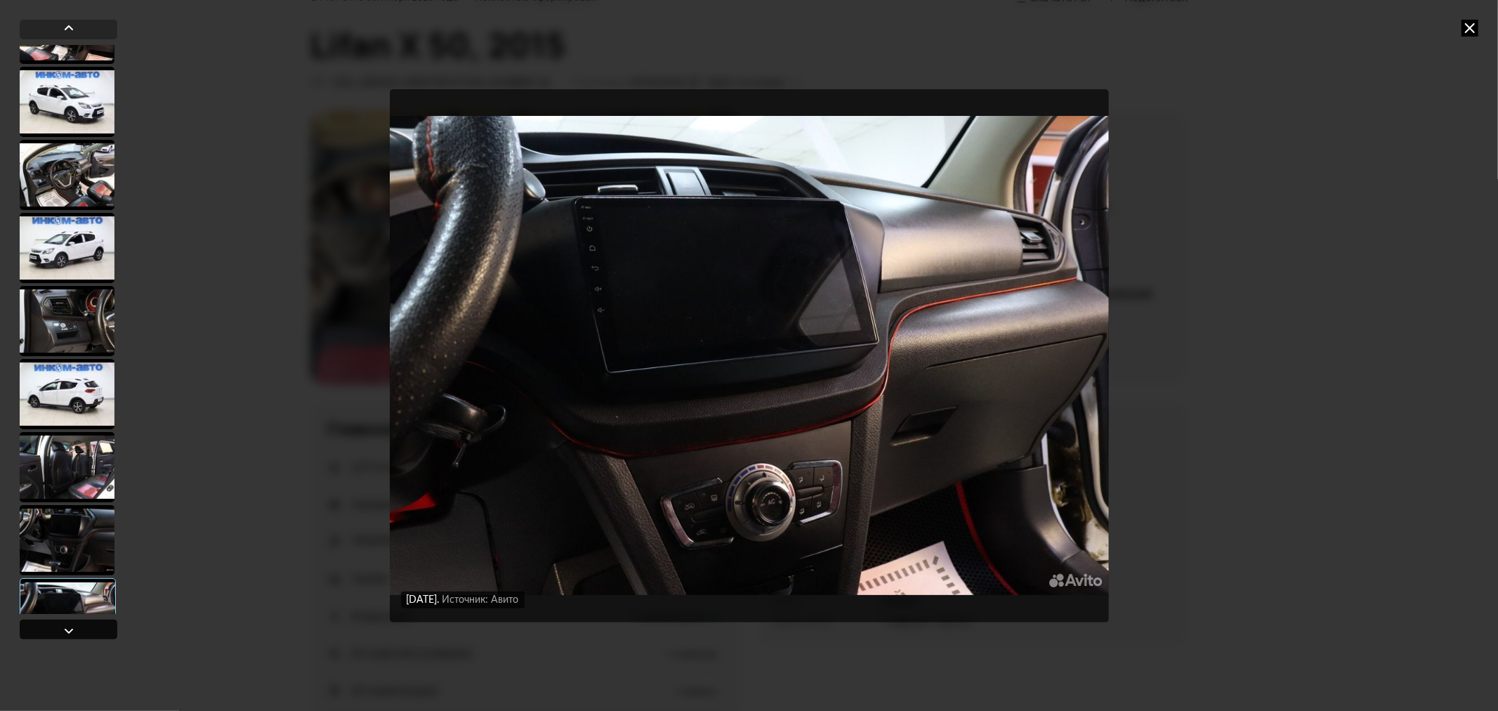
click at [69, 626] on div at bounding box center [68, 630] width 17 height 17
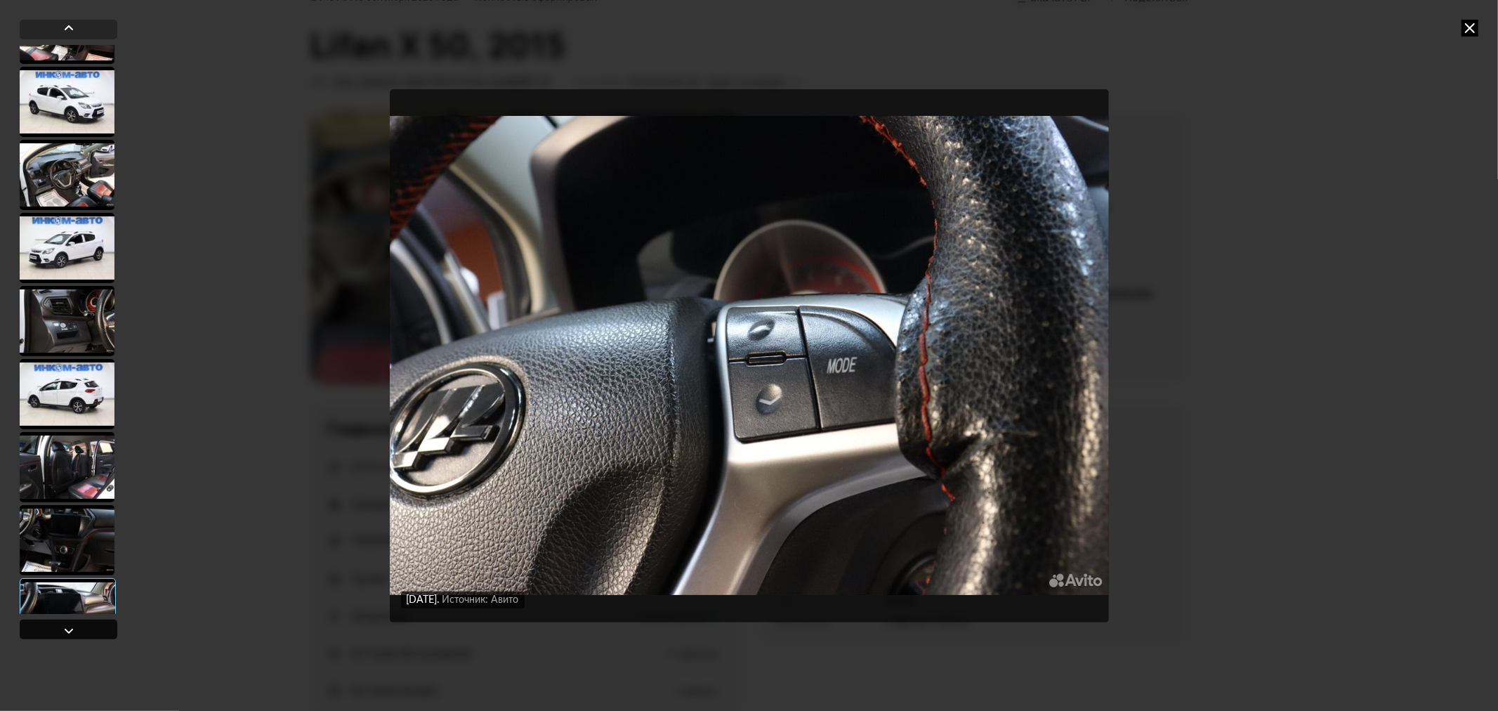
scroll to position [1709, 0]
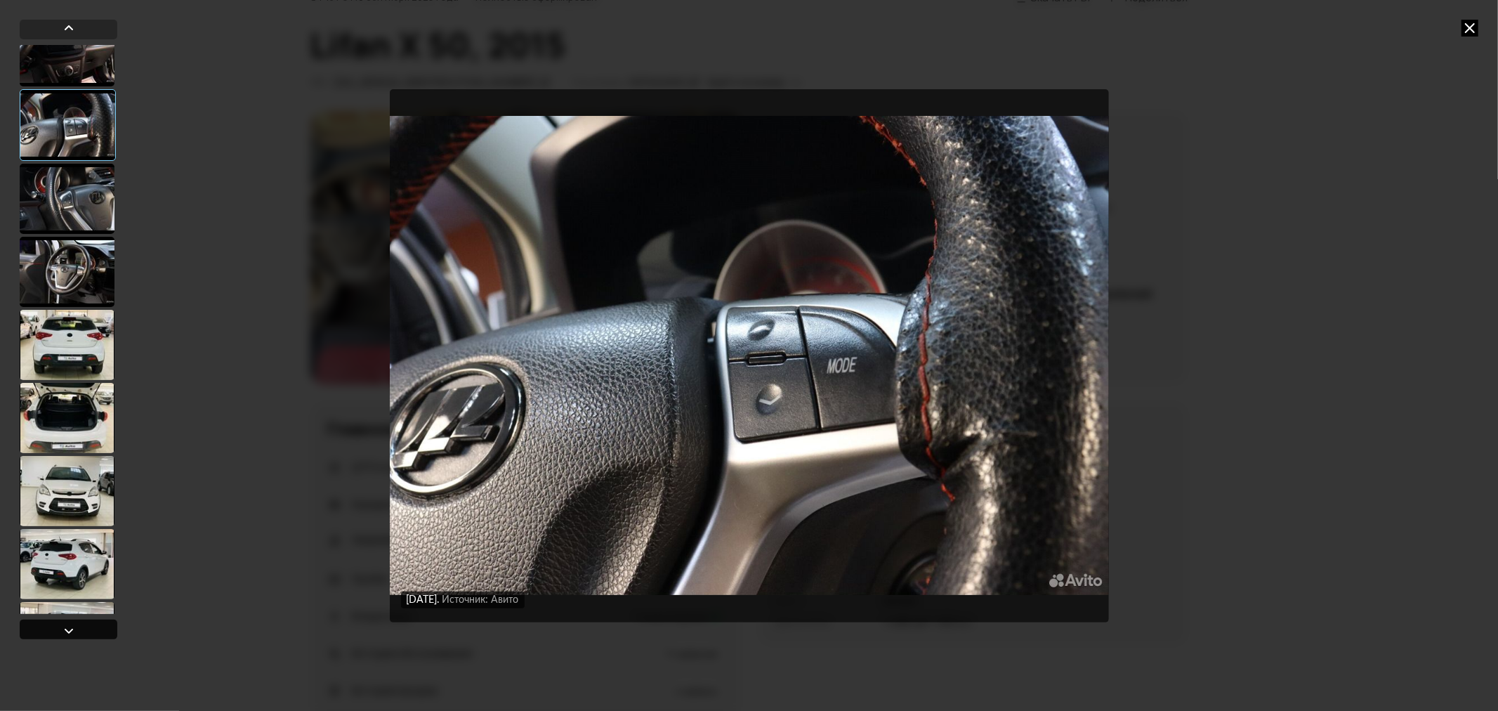
click at [69, 626] on div at bounding box center [68, 630] width 17 height 17
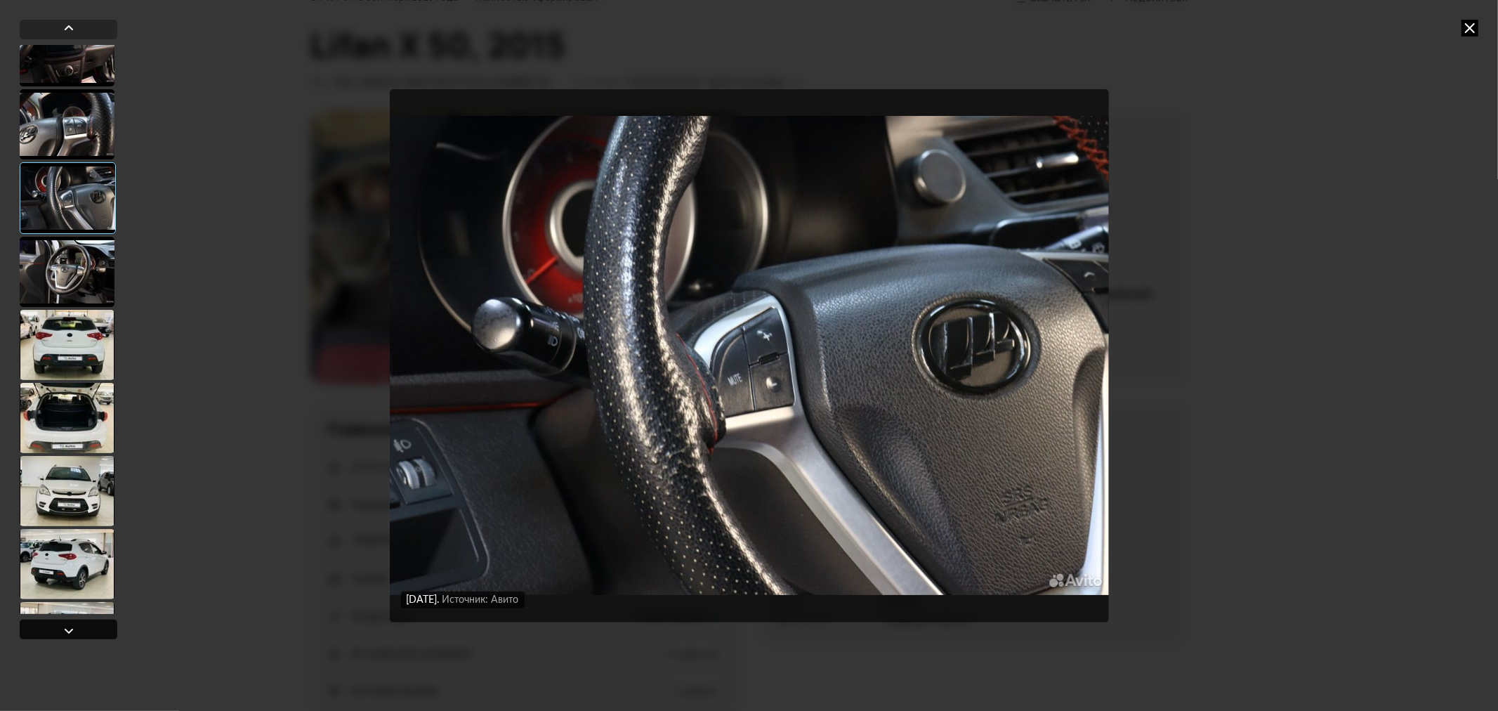
click at [69, 626] on div at bounding box center [68, 630] width 17 height 17
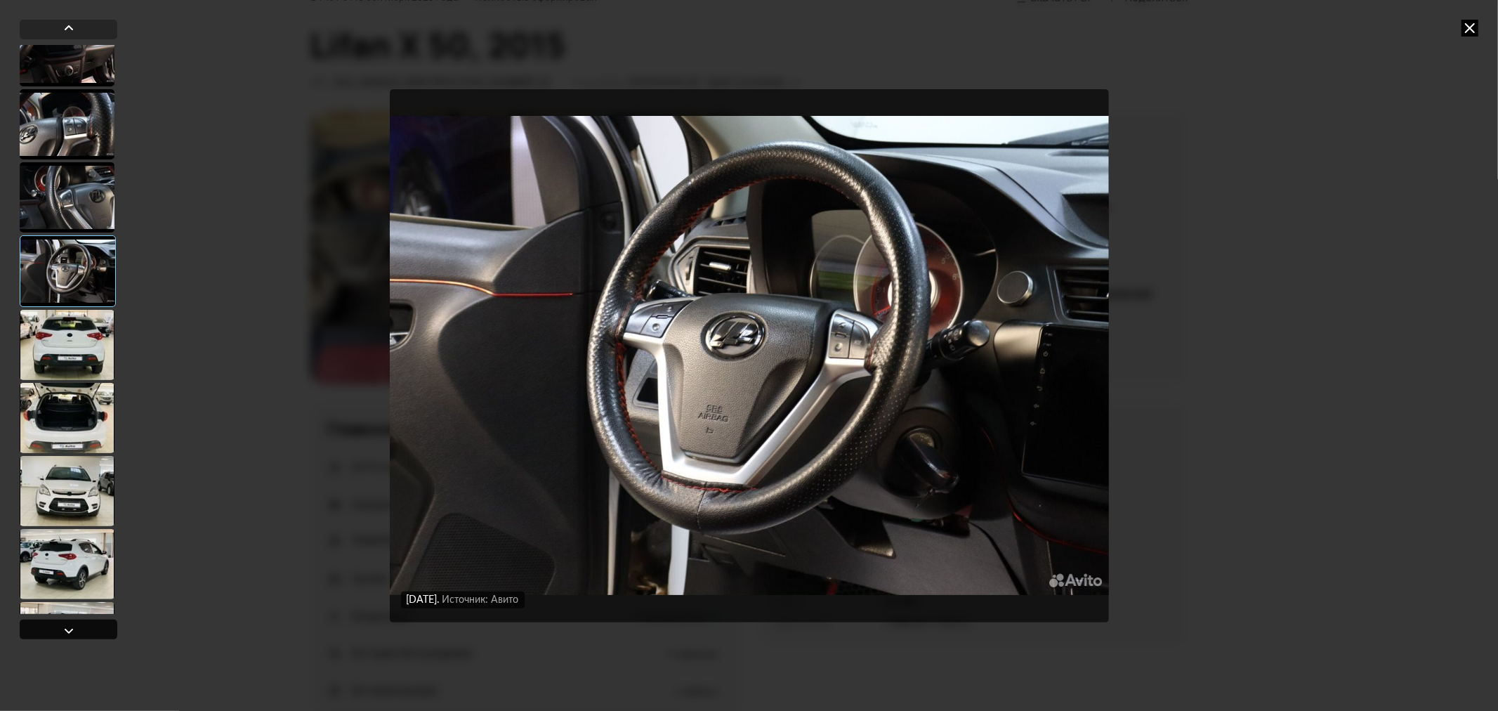
click at [69, 626] on div at bounding box center [68, 630] width 17 height 17
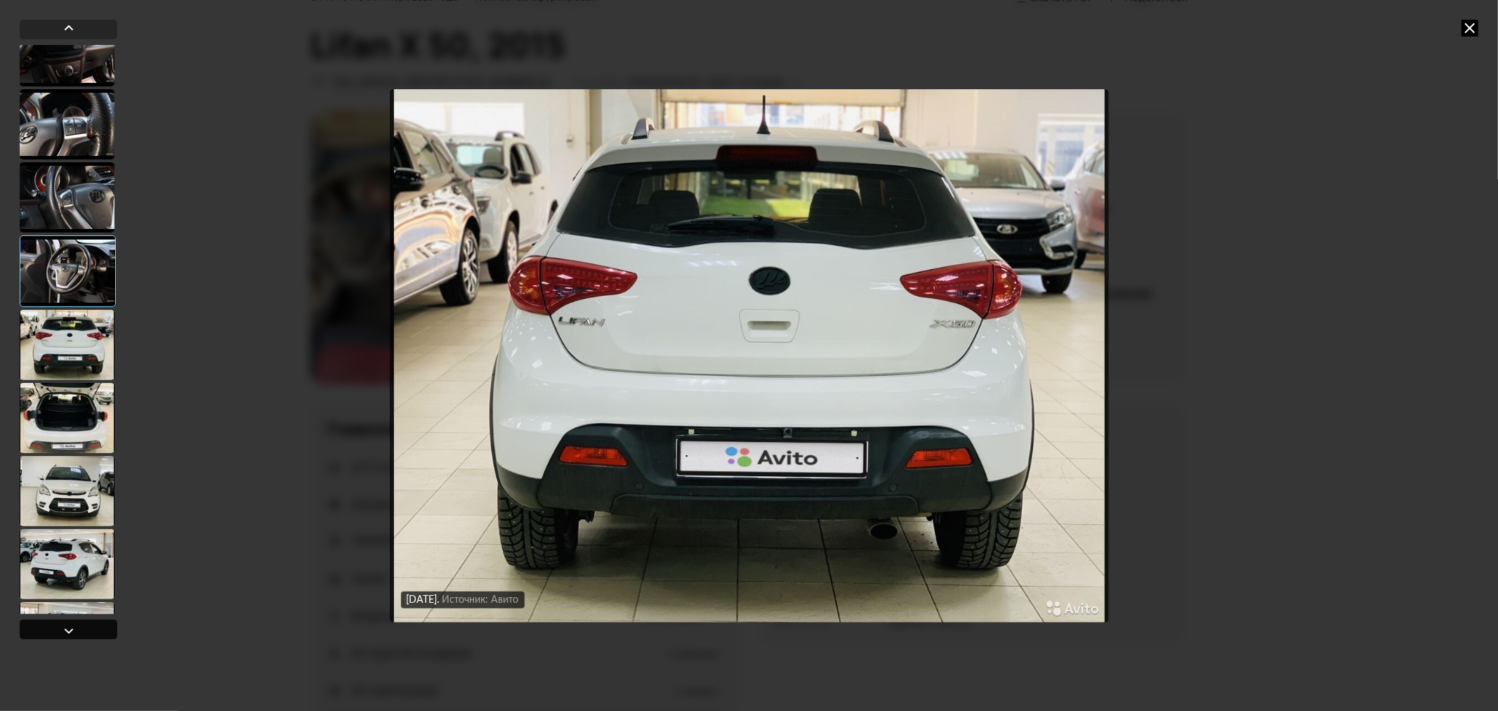
click at [69, 626] on div at bounding box center [68, 630] width 17 height 17
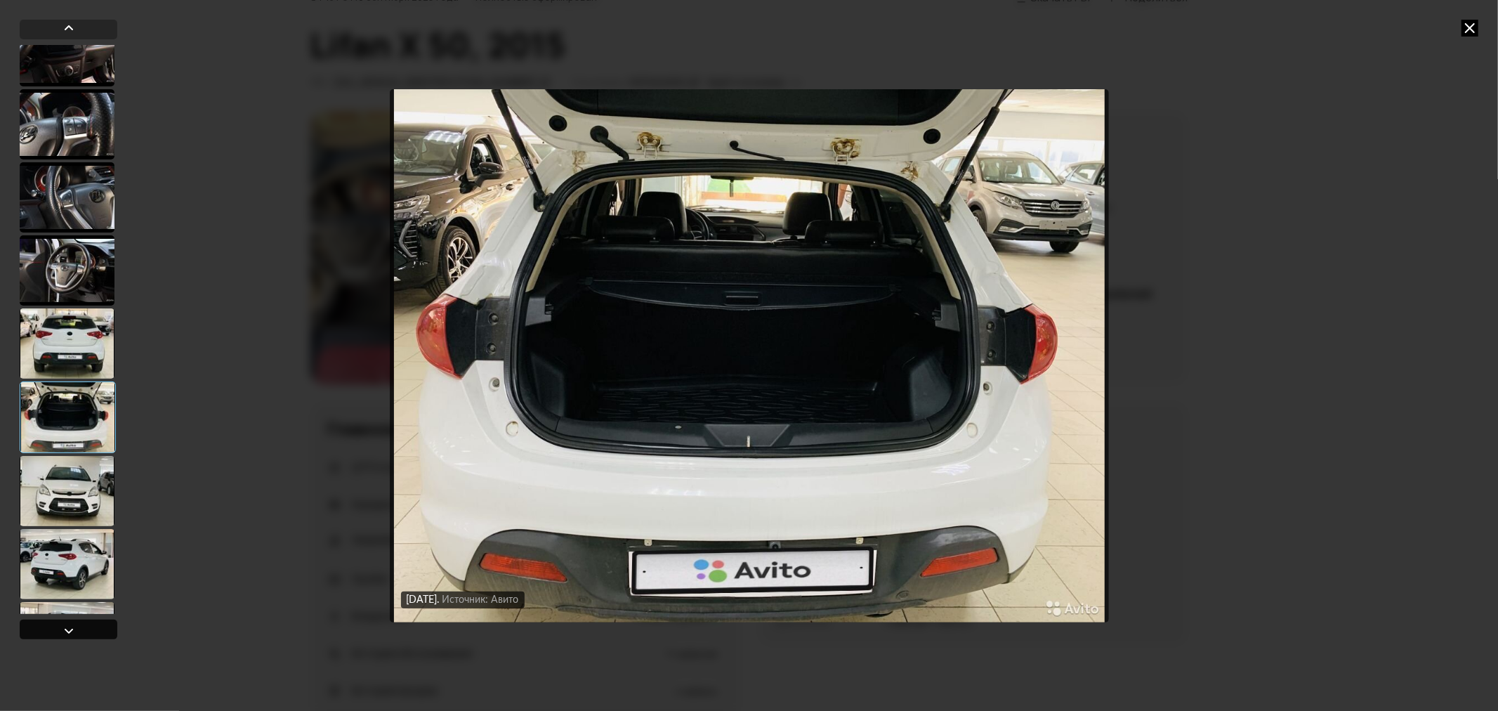
click at [69, 626] on div at bounding box center [68, 630] width 17 height 17
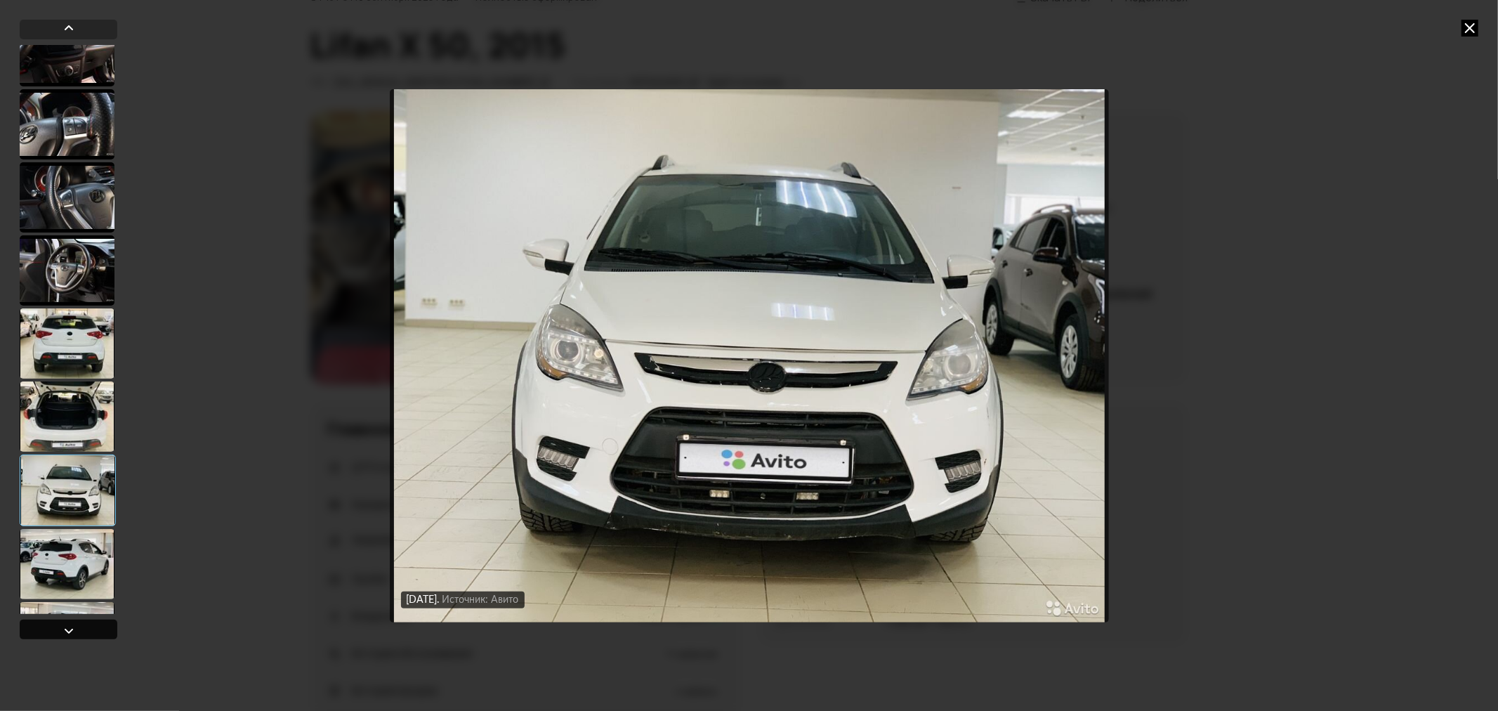
click at [69, 626] on div at bounding box center [68, 630] width 17 height 17
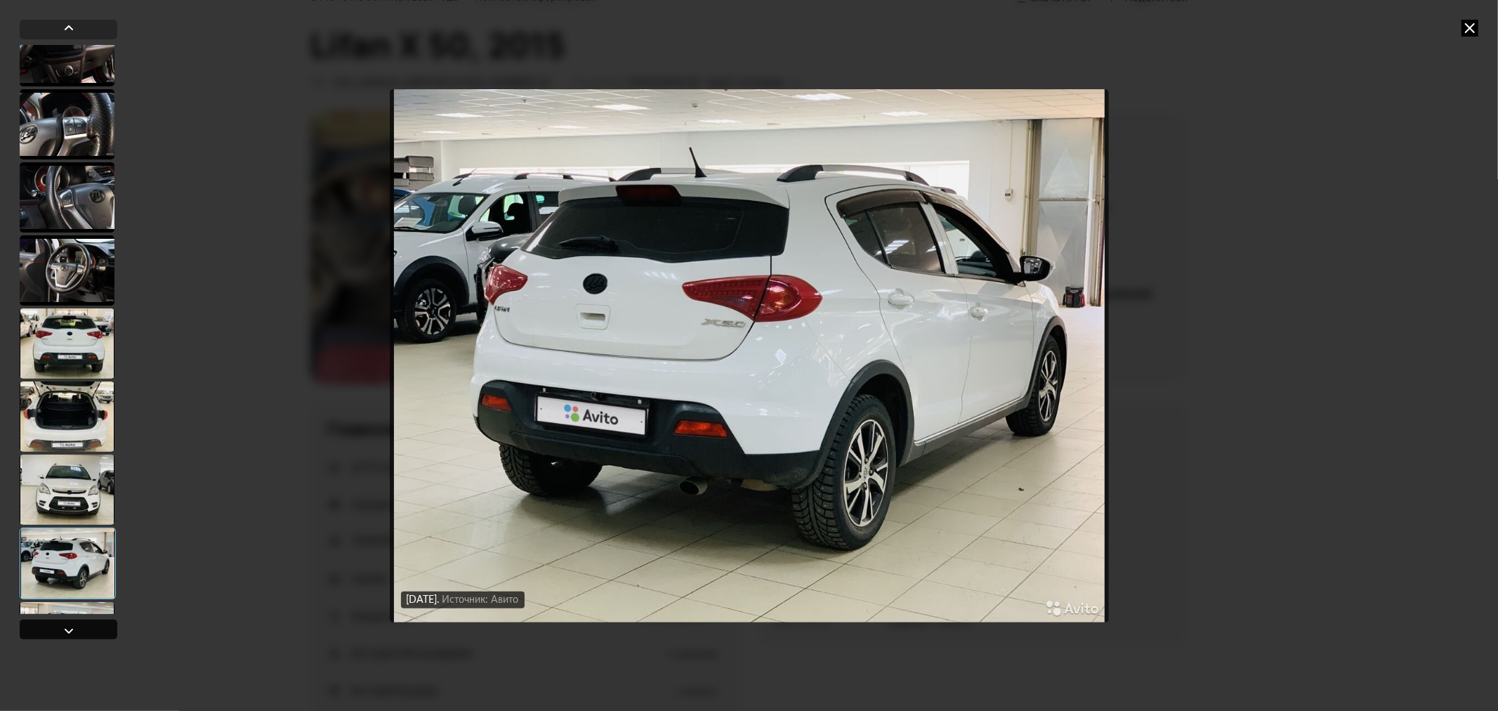
click at [69, 626] on div at bounding box center [68, 630] width 17 height 17
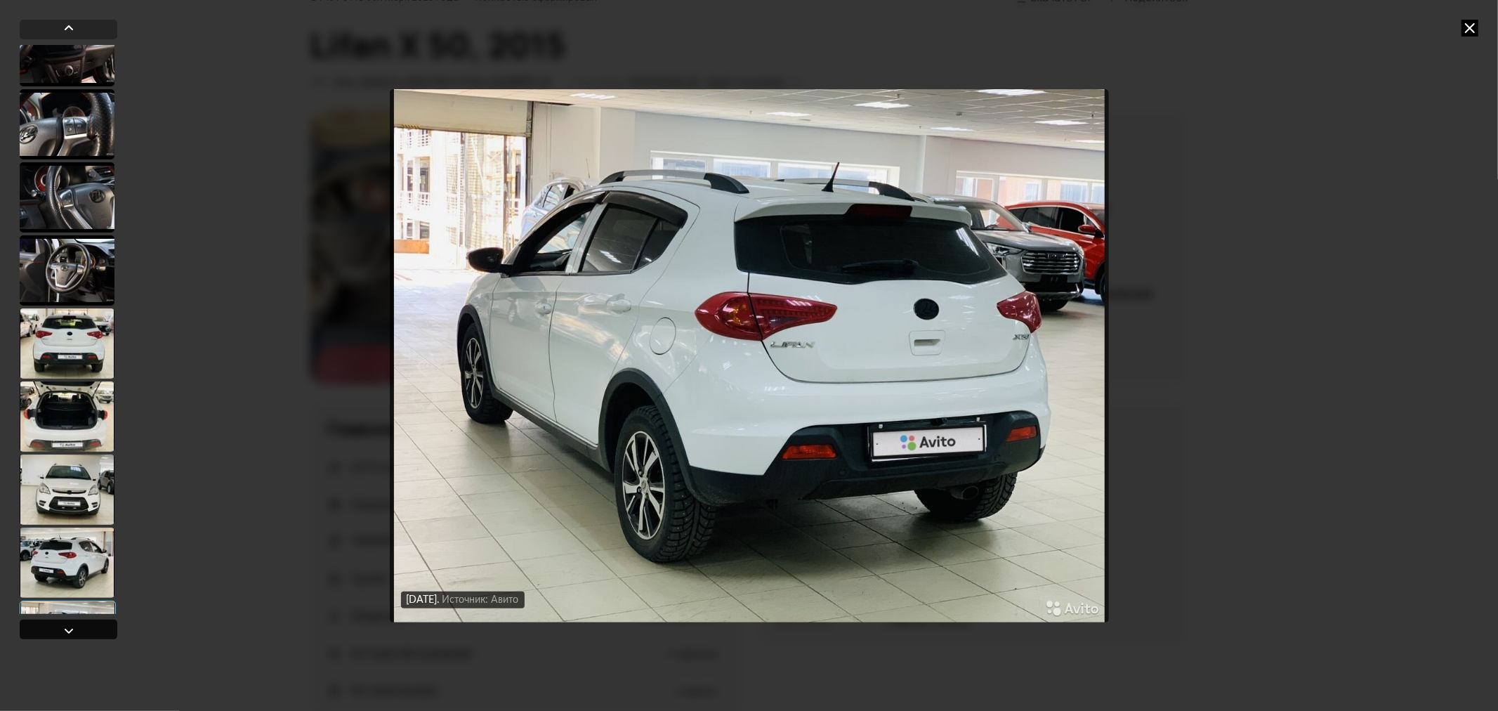
click at [69, 626] on div at bounding box center [68, 630] width 17 height 17
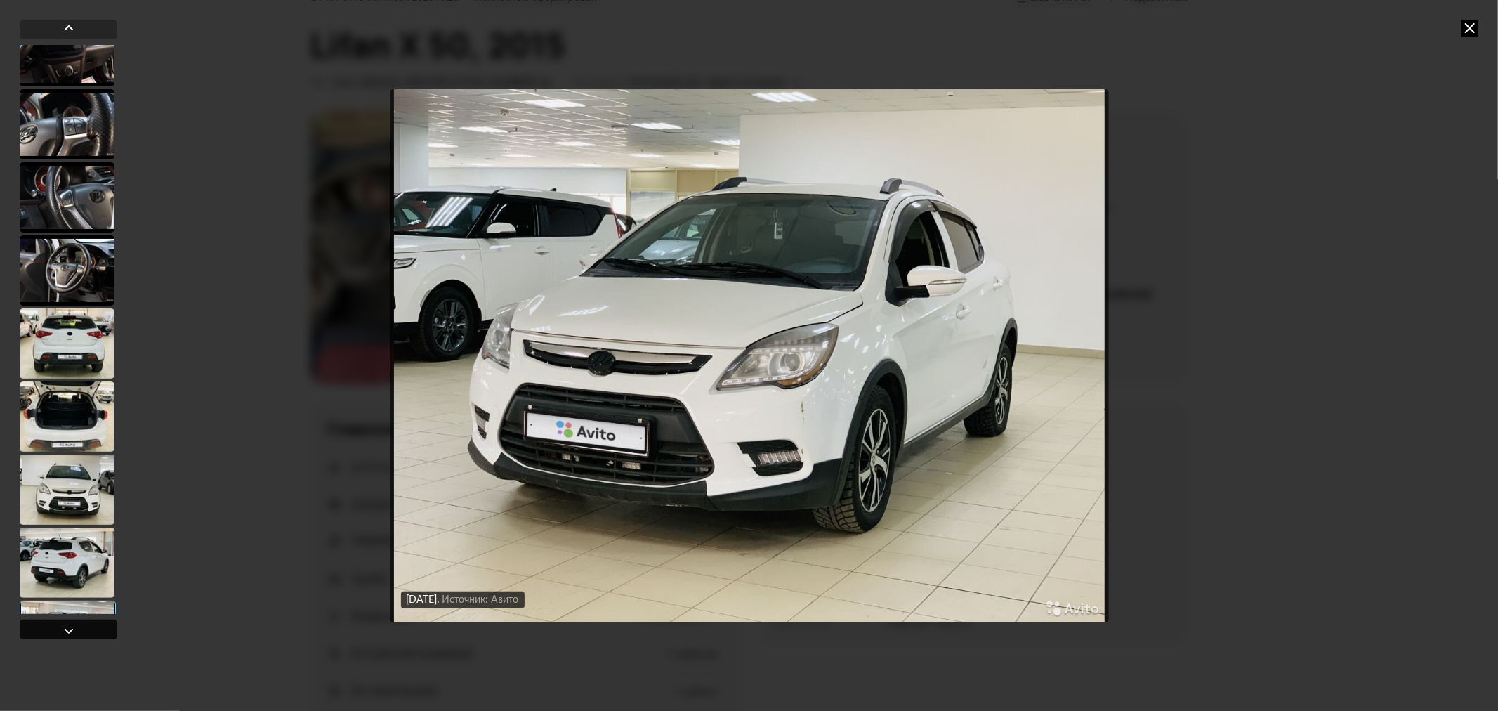
scroll to position [2271, 0]
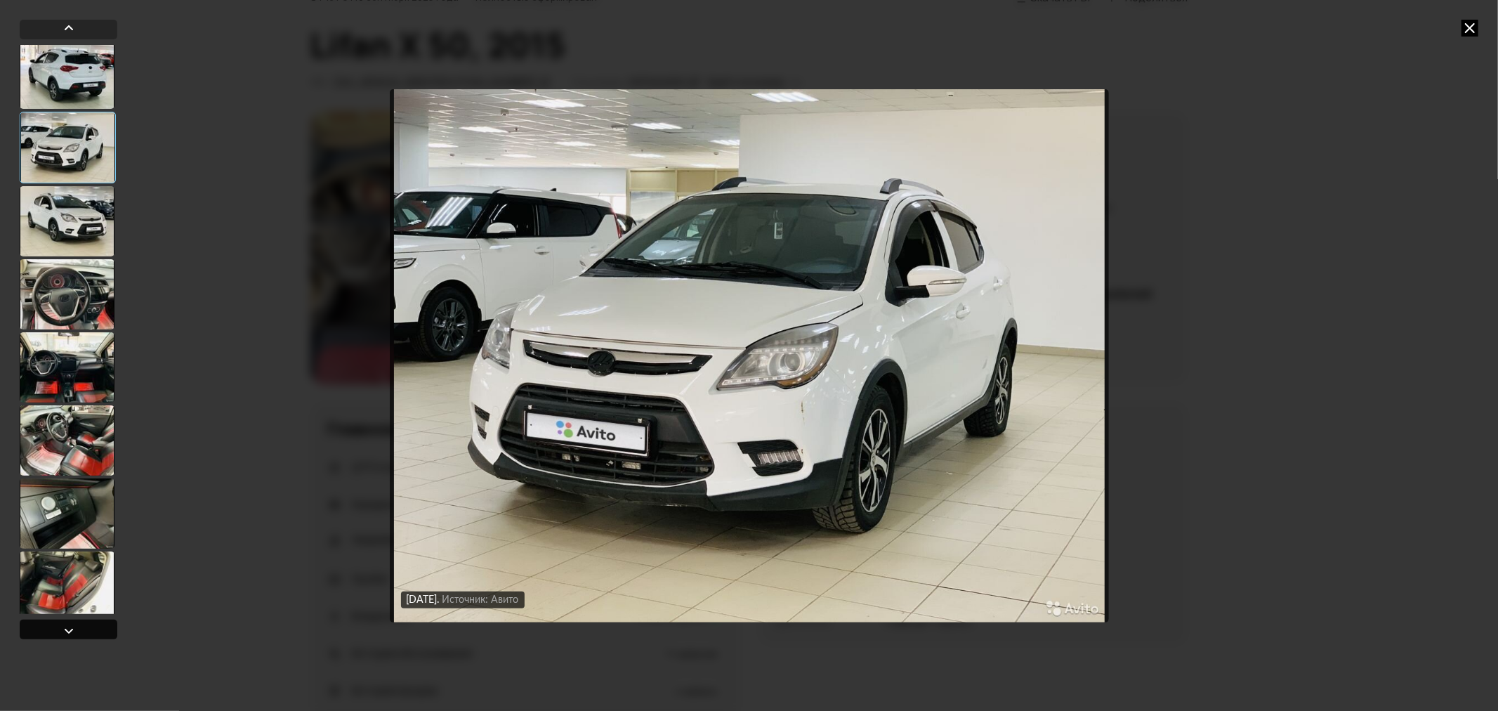
click at [69, 626] on div at bounding box center [68, 630] width 17 height 17
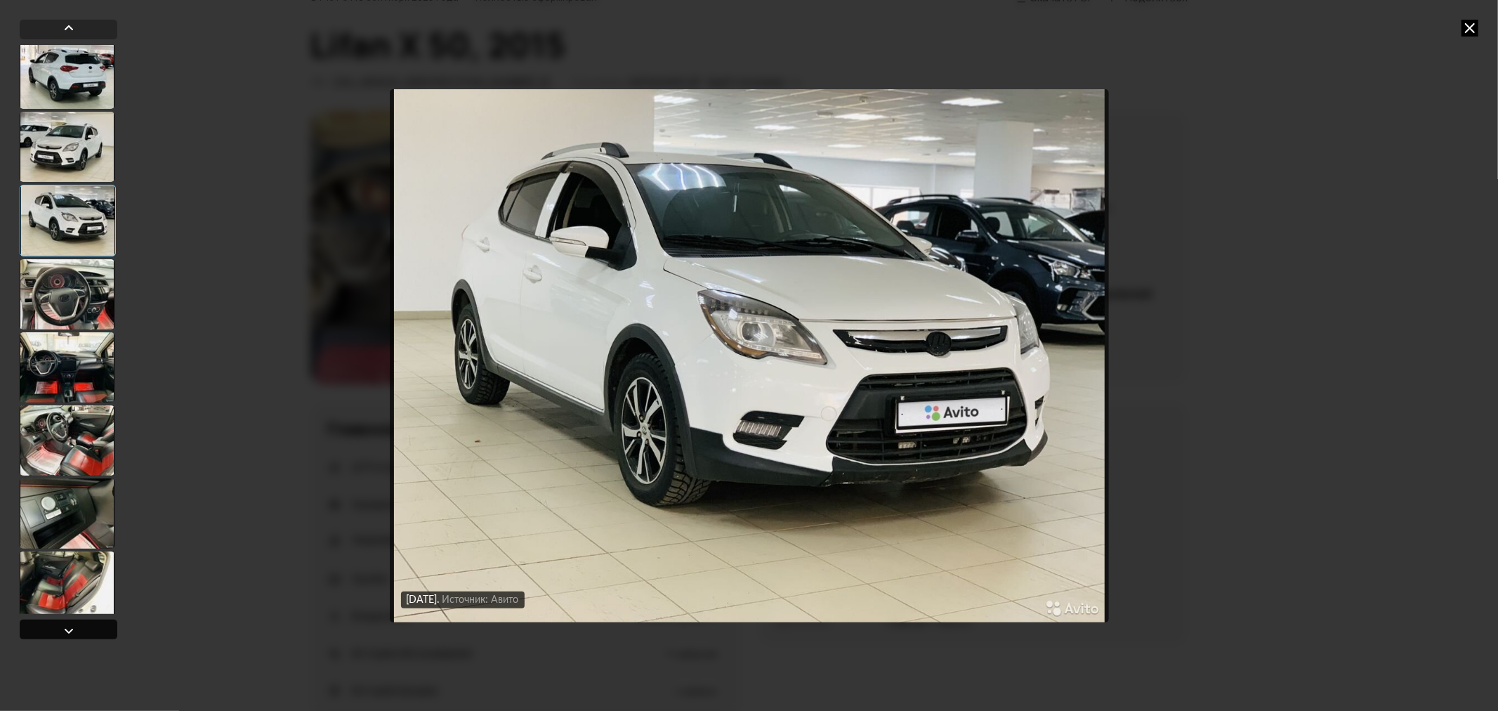
click at [69, 626] on div at bounding box center [68, 630] width 17 height 17
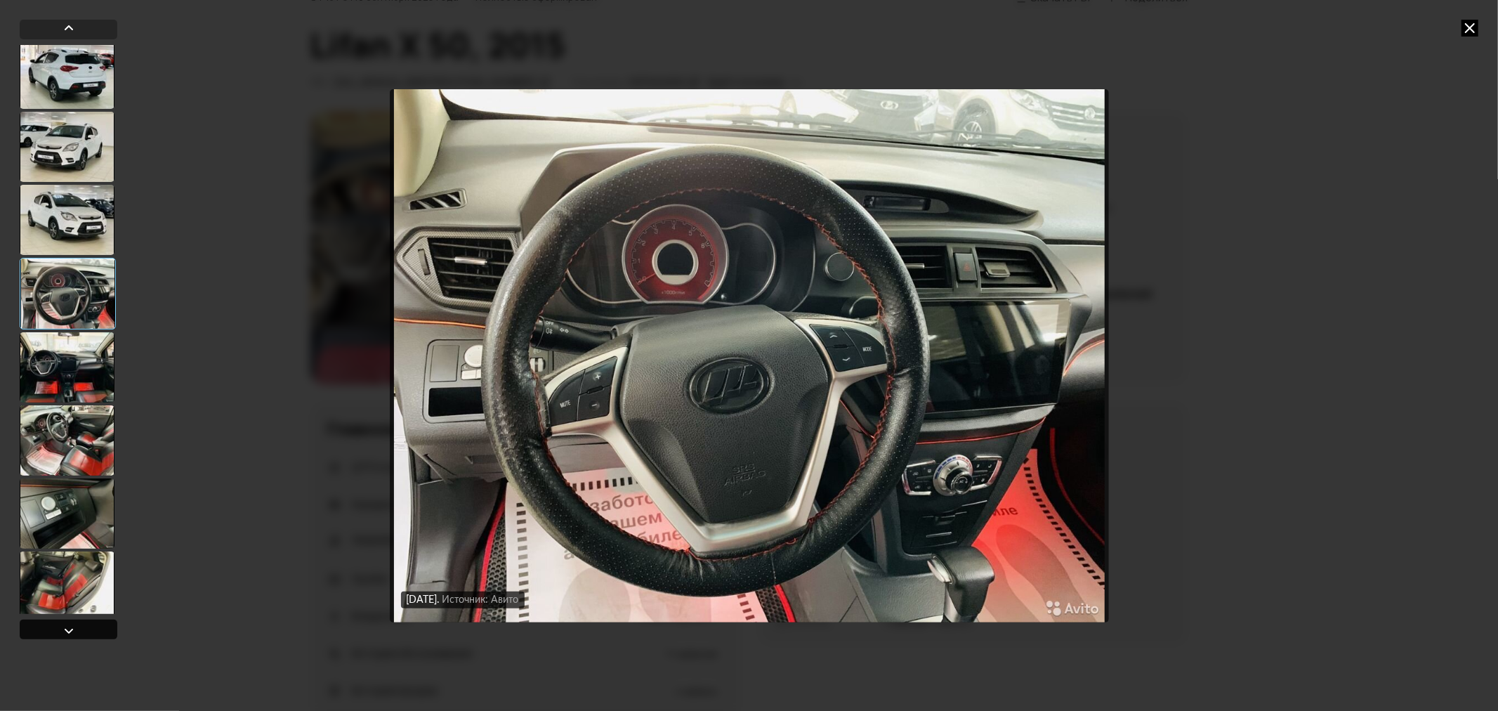
click at [69, 626] on div at bounding box center [68, 630] width 17 height 17
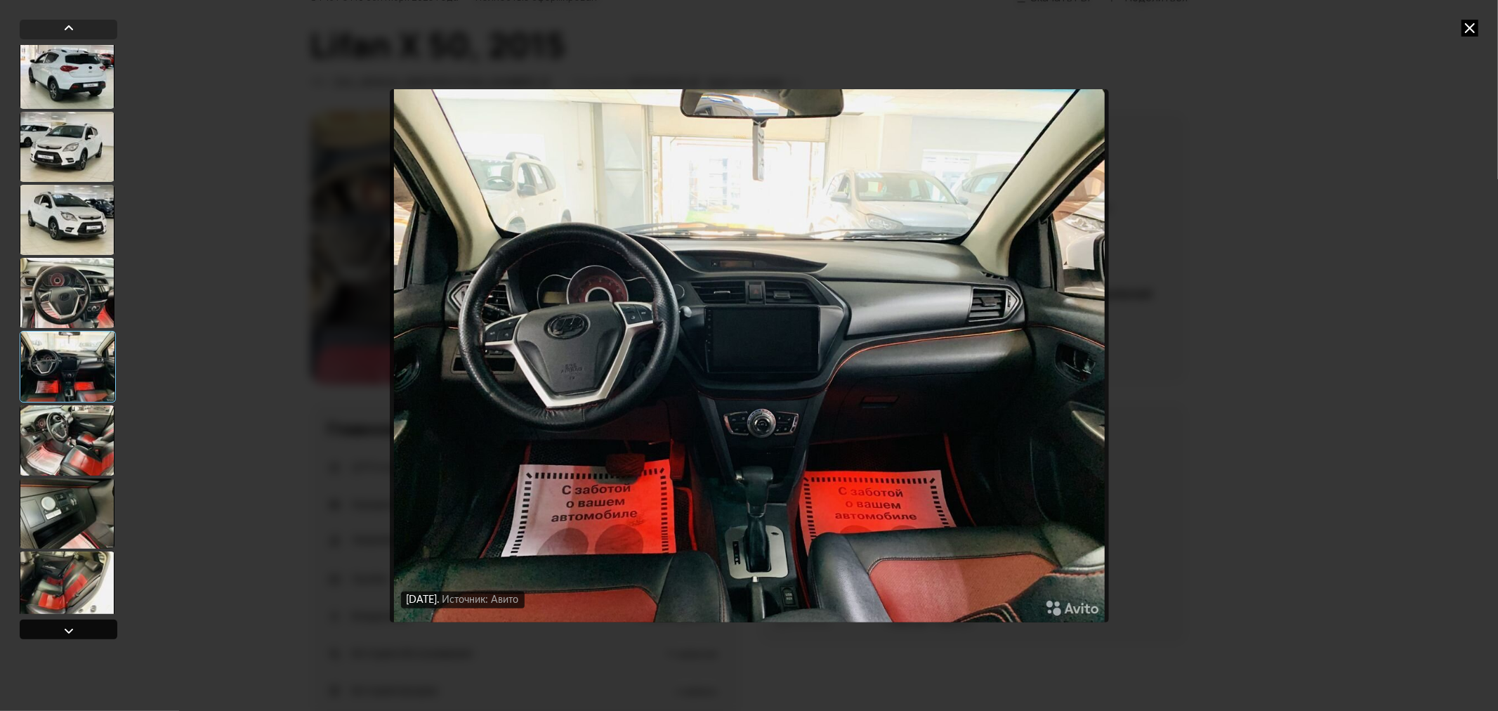
click at [69, 626] on div at bounding box center [68, 630] width 17 height 17
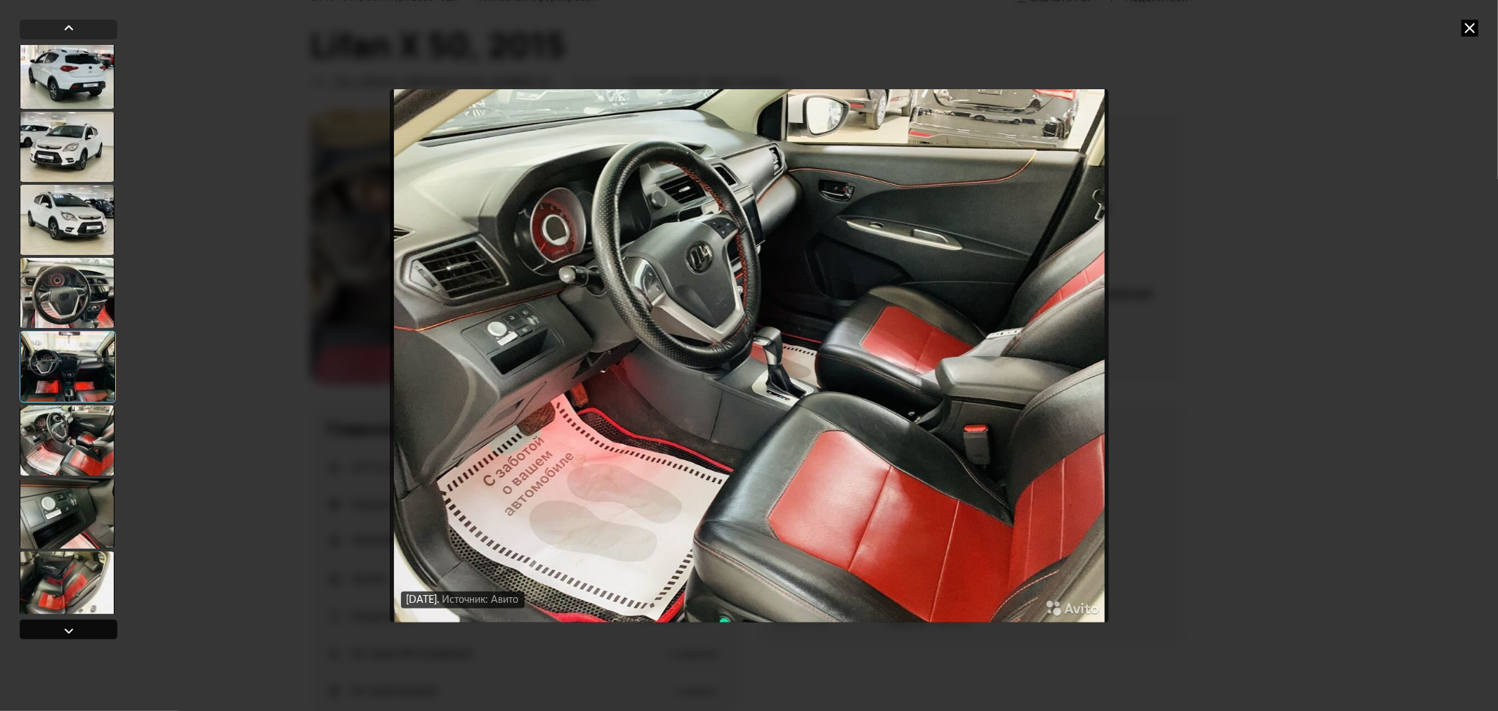
click at [69, 626] on div at bounding box center [68, 630] width 17 height 17
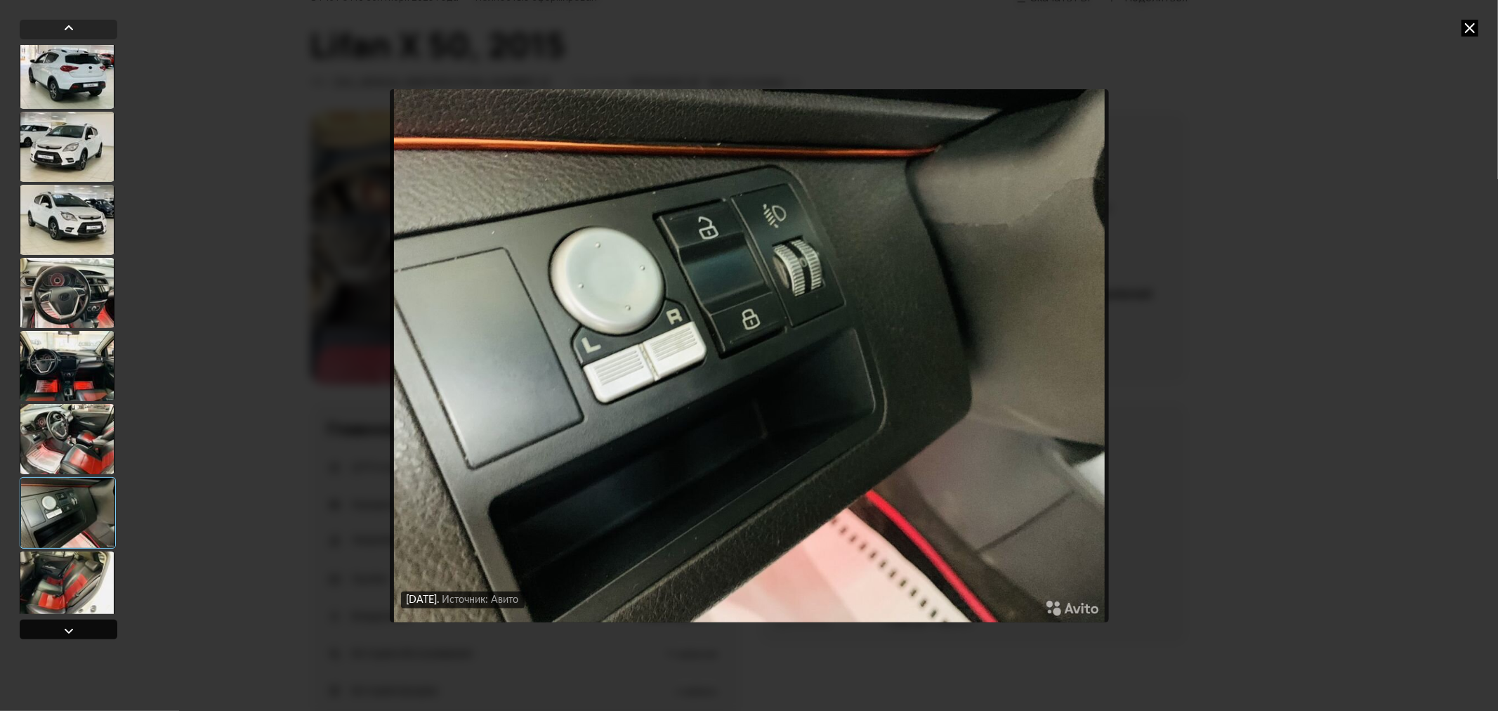
click at [68, 619] on div at bounding box center [69, 629] width 98 height 20
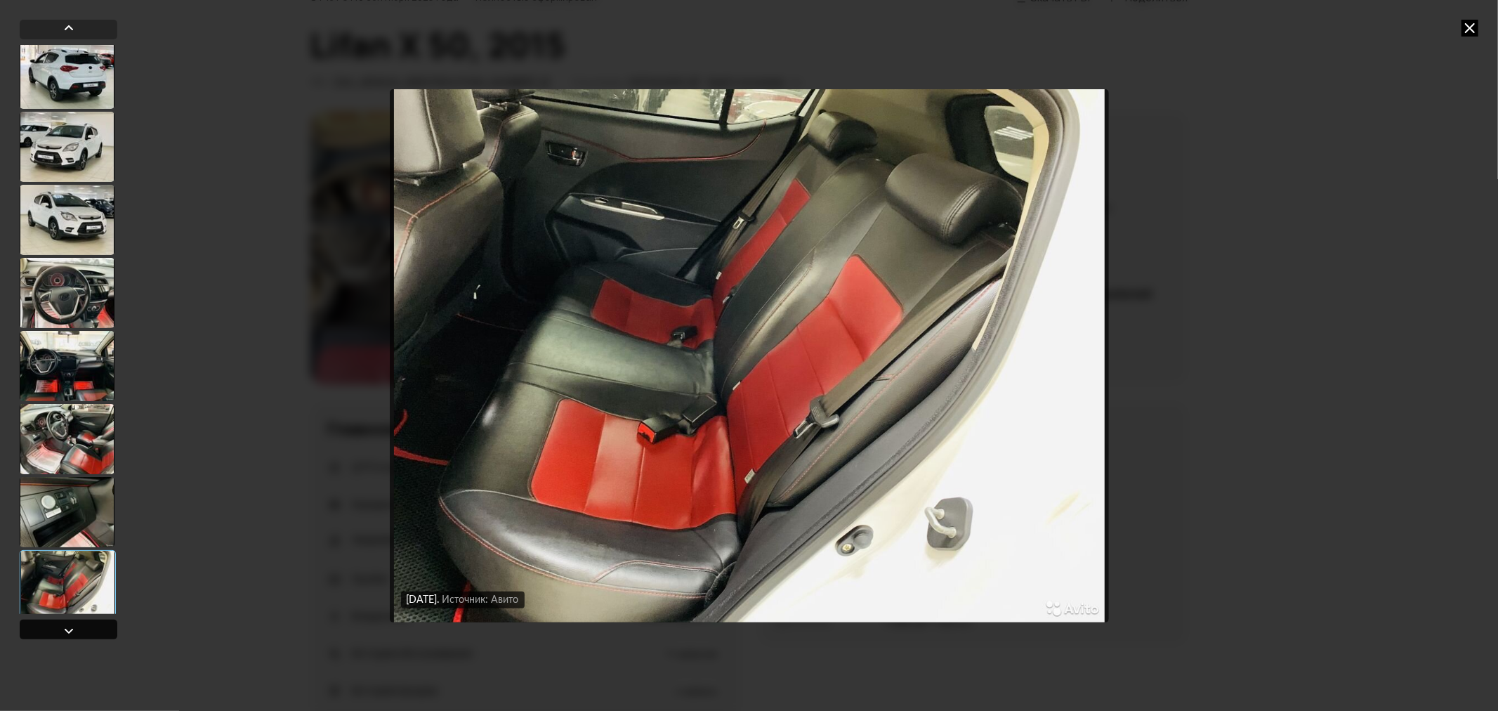
click at [45, 629] on div at bounding box center [69, 629] width 98 height 20
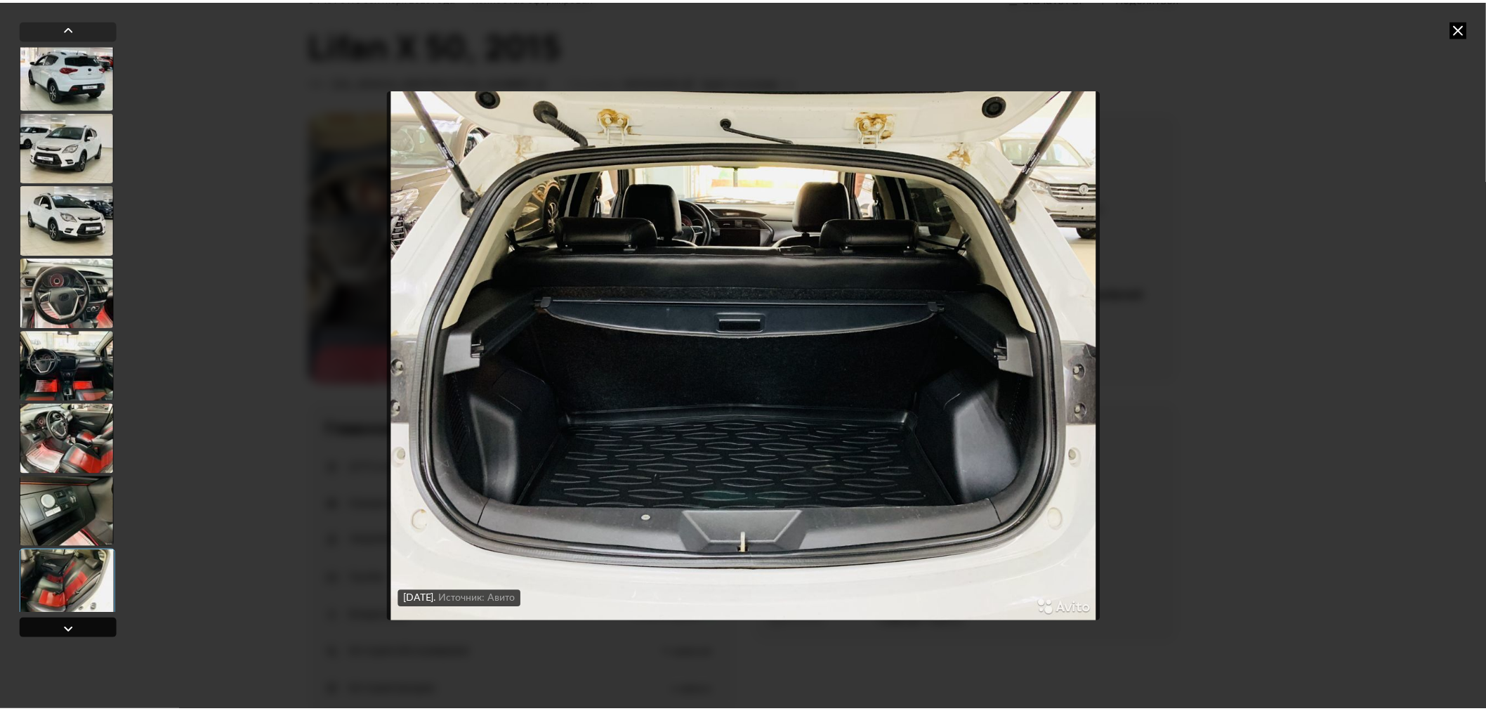
scroll to position [2500, 0]
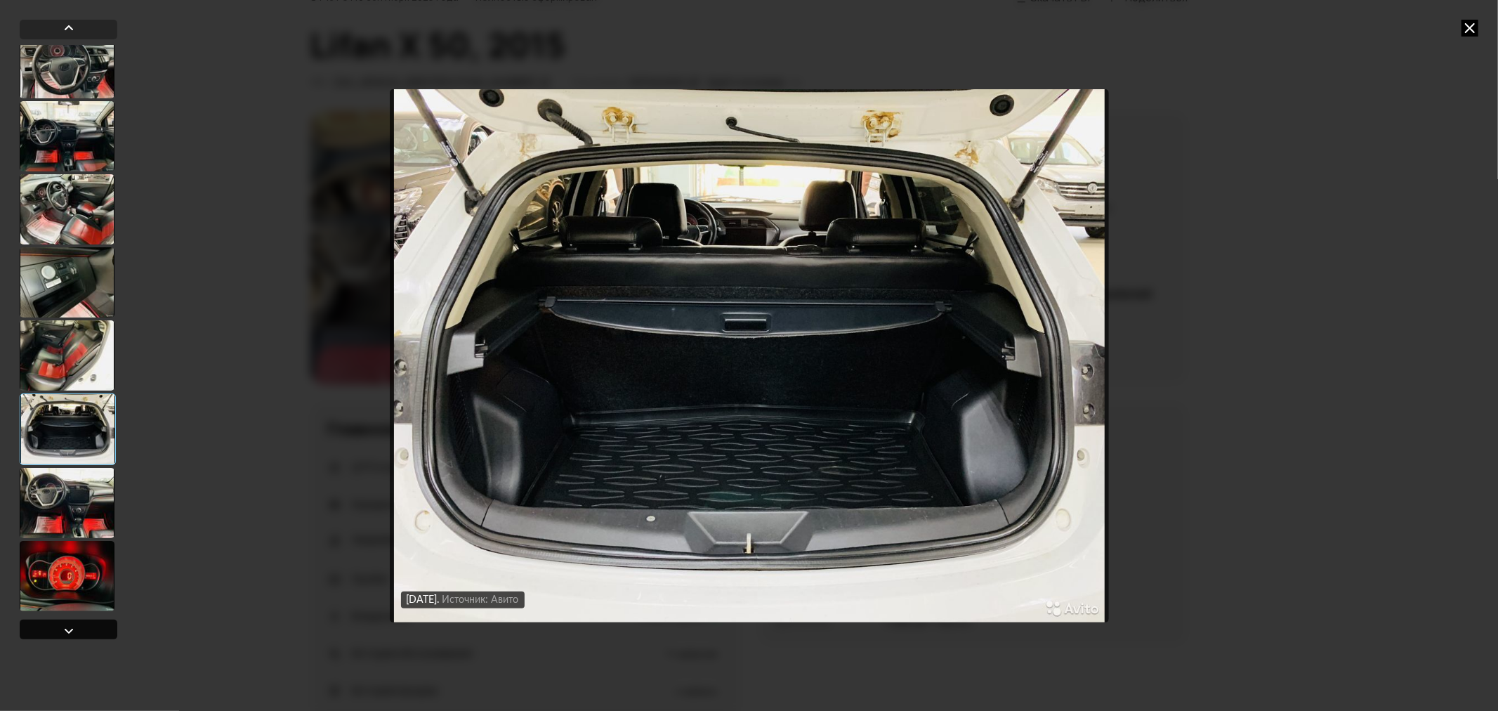
click at [45, 629] on div at bounding box center [69, 629] width 98 height 20
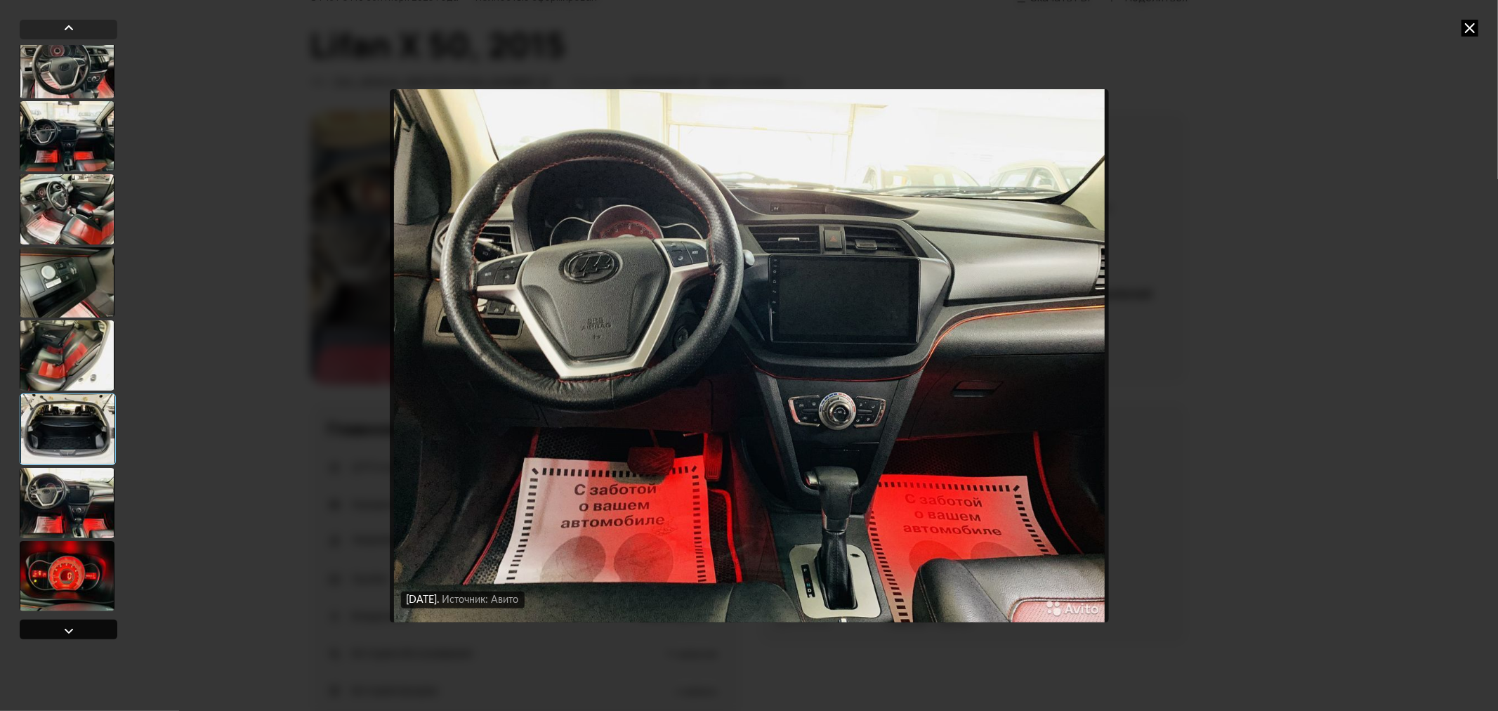
click at [45, 629] on div at bounding box center [69, 629] width 98 height 20
click at [1473, 27] on icon at bounding box center [1470, 28] width 17 height 17
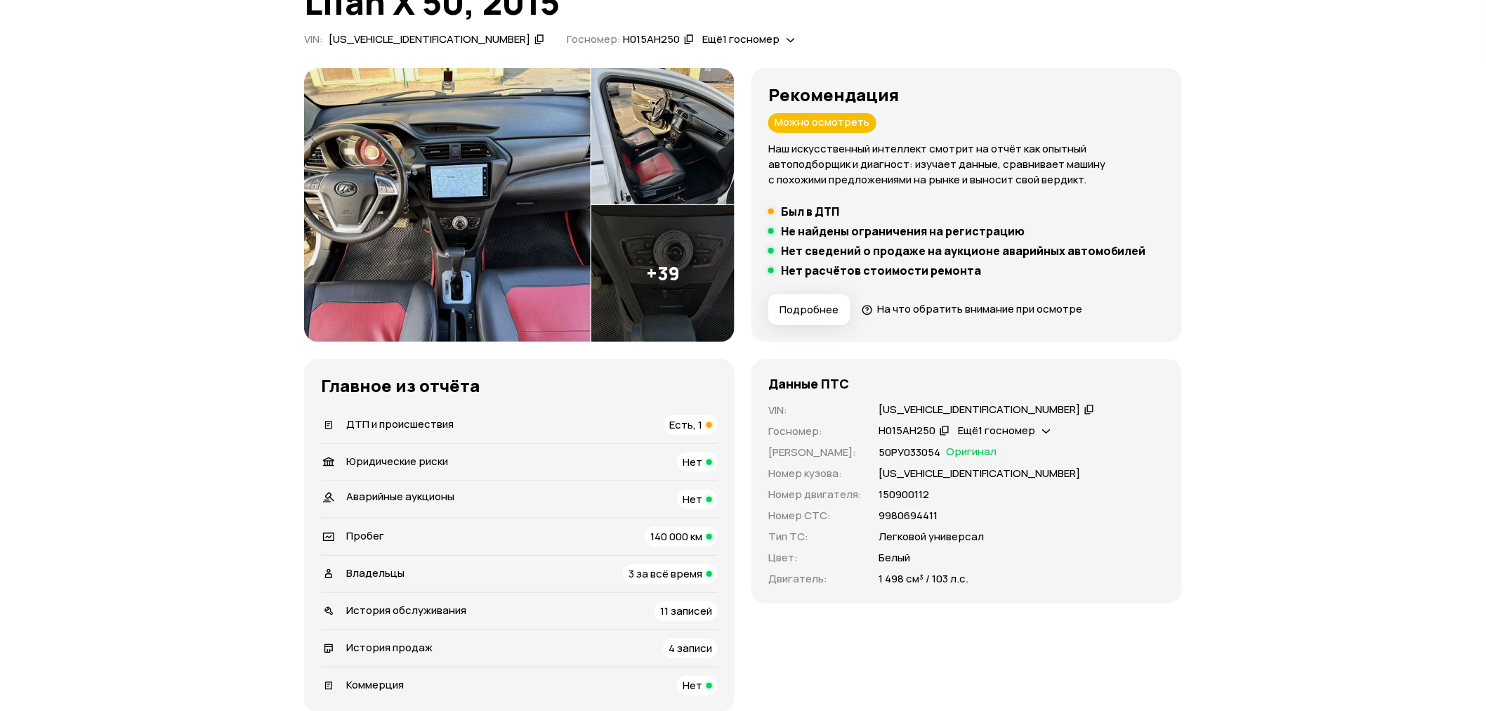
scroll to position [156, 0]
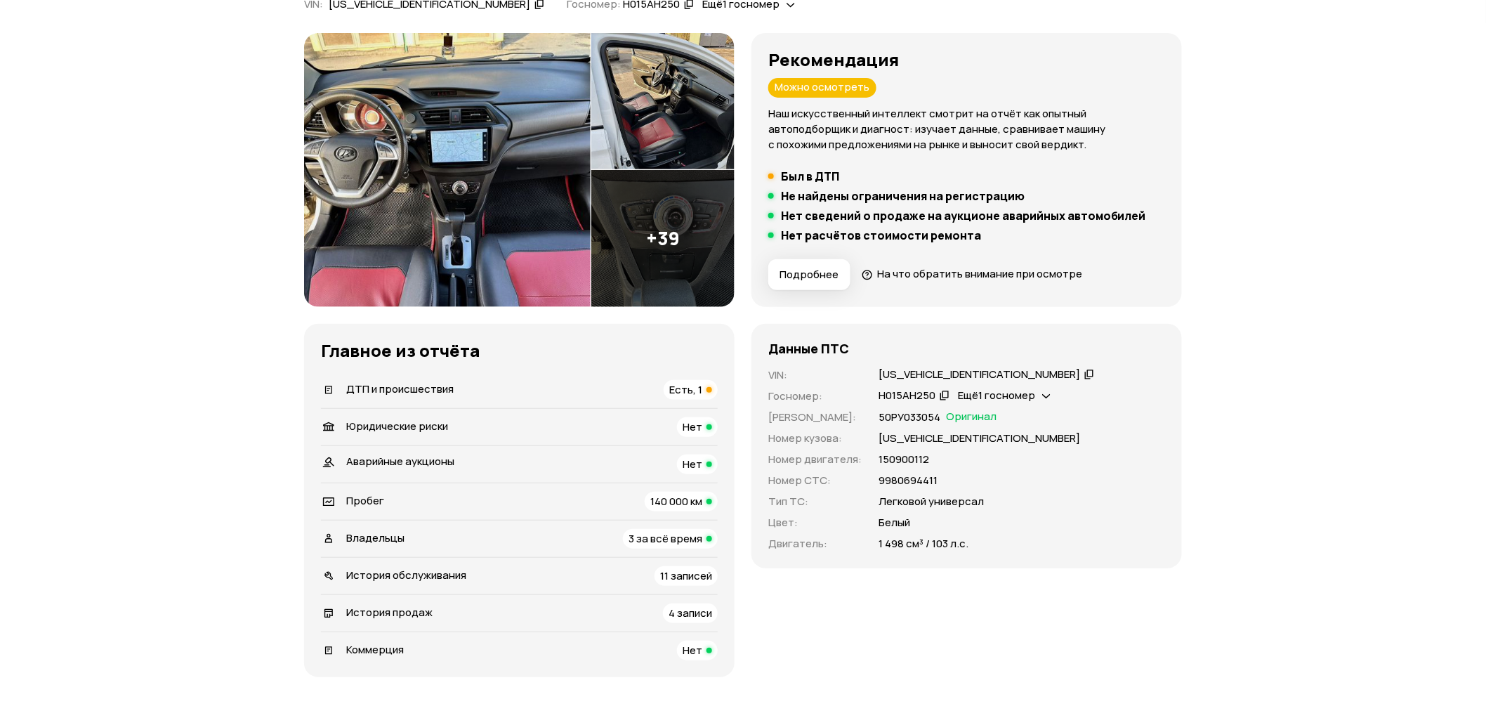
click at [686, 612] on span "4 записи" at bounding box center [691, 612] width 44 height 15
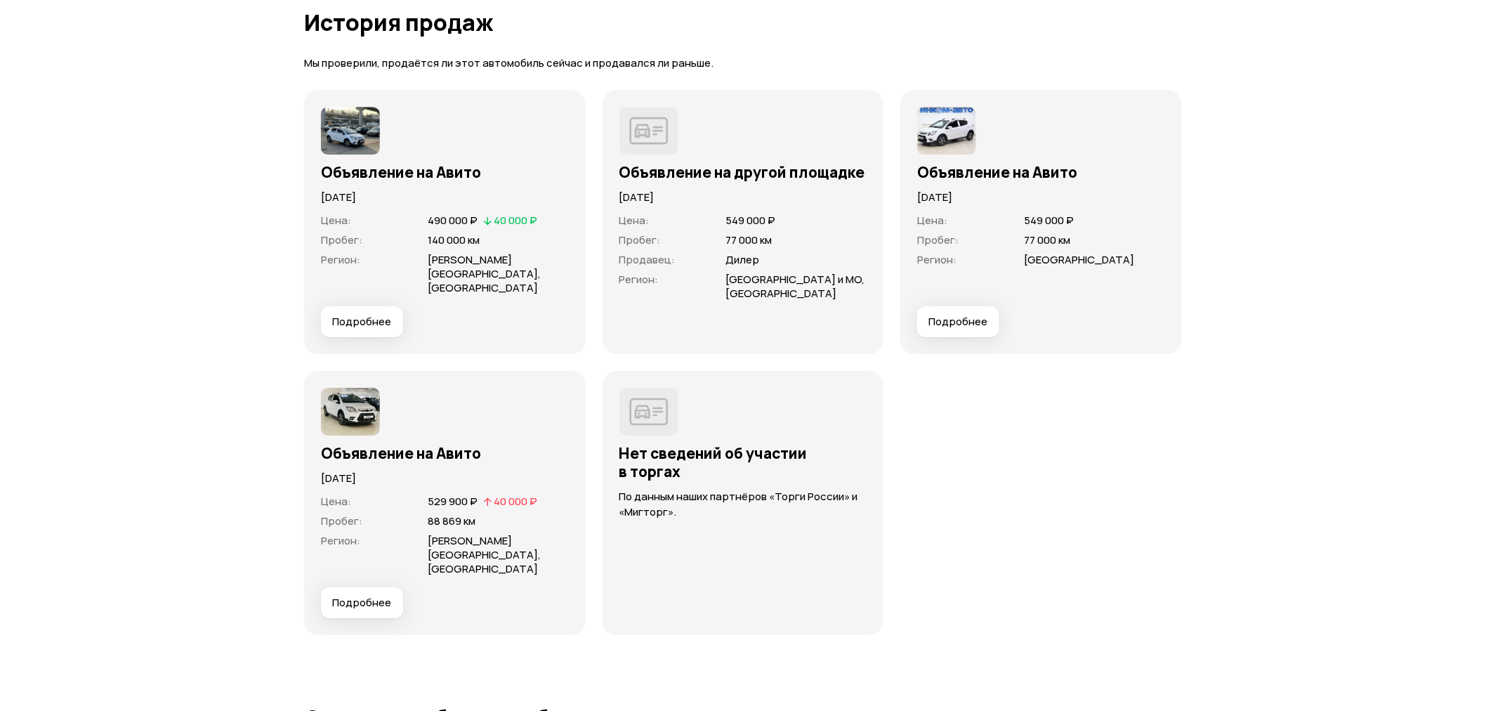
scroll to position [4011, 0]
